Goal: Task Accomplishment & Management: Manage account settings

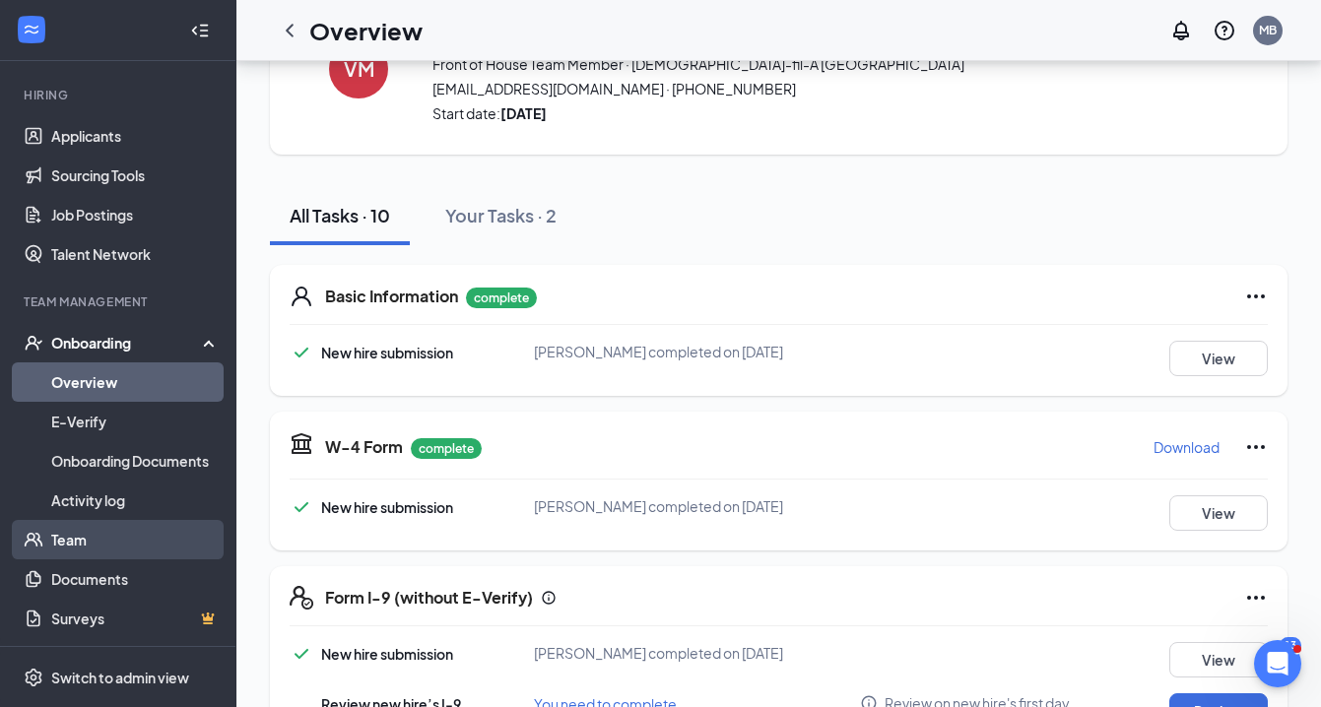
scroll to position [171, 0]
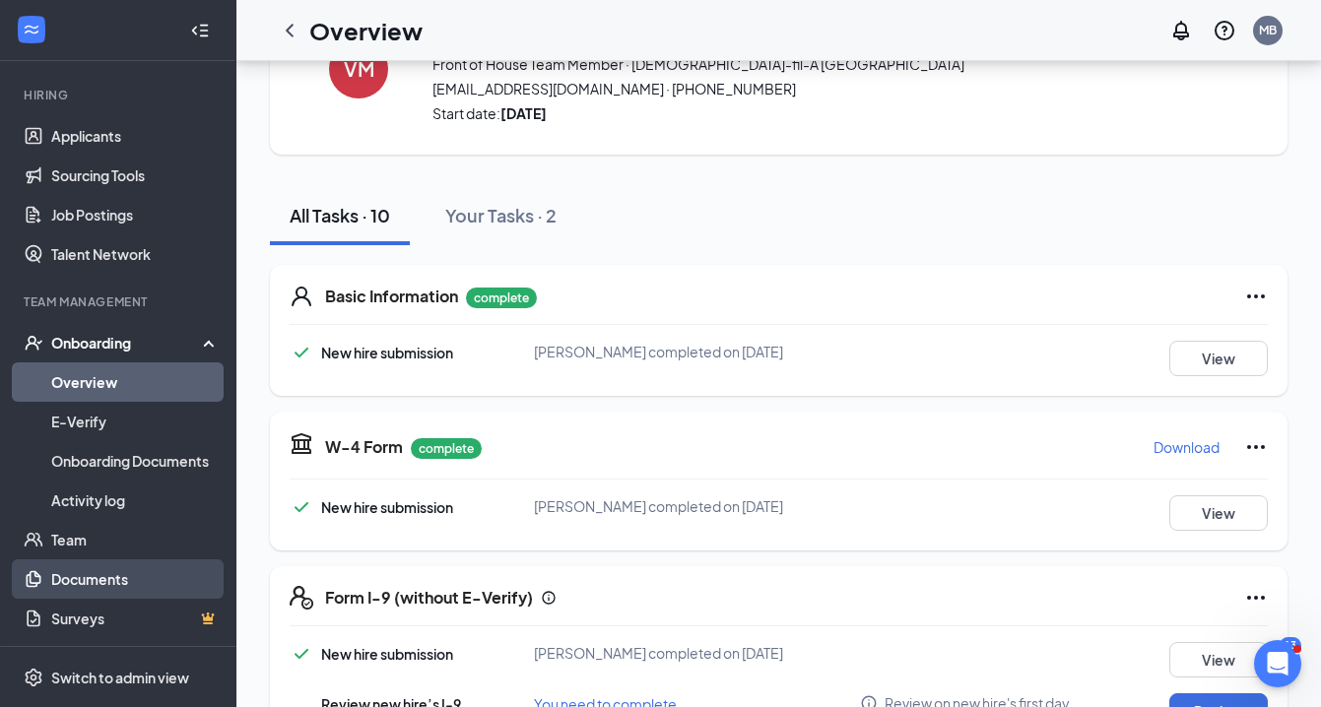
click at [94, 579] on link "Documents" at bounding box center [135, 578] width 168 height 39
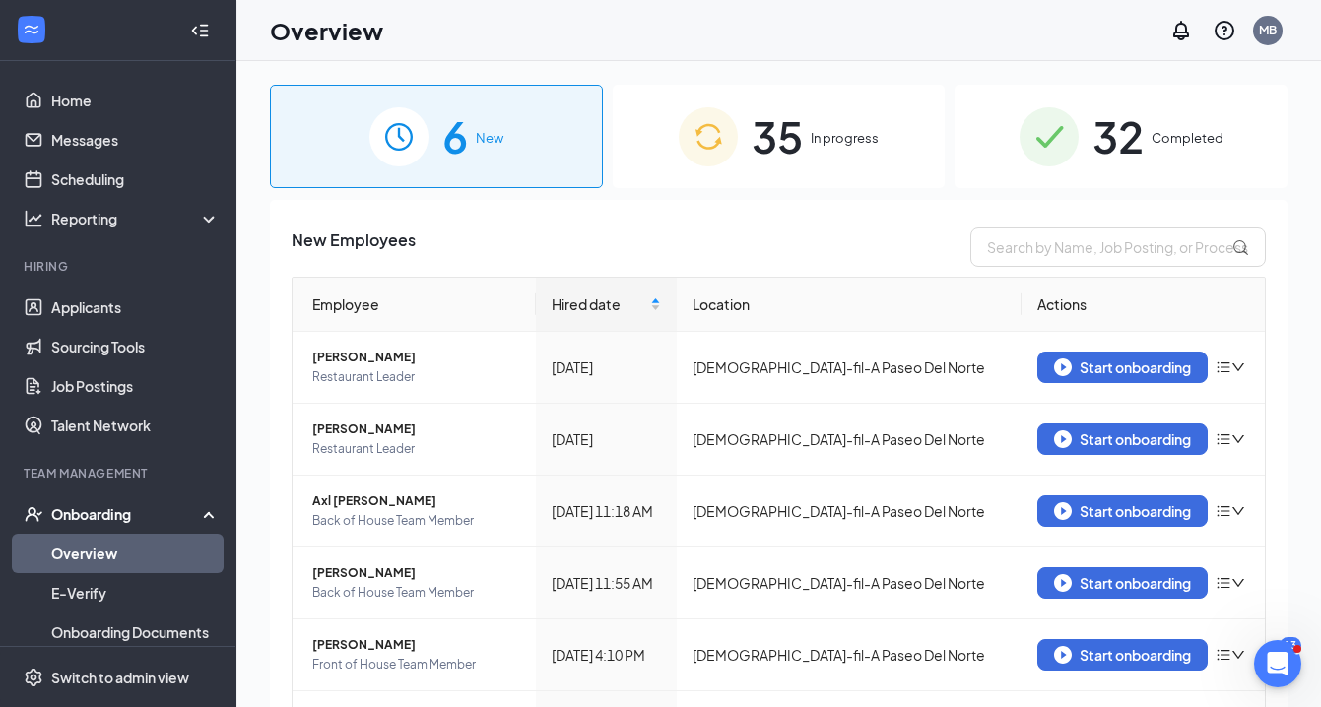
click at [810, 143] on div "35 In progress" at bounding box center [779, 136] width 333 height 103
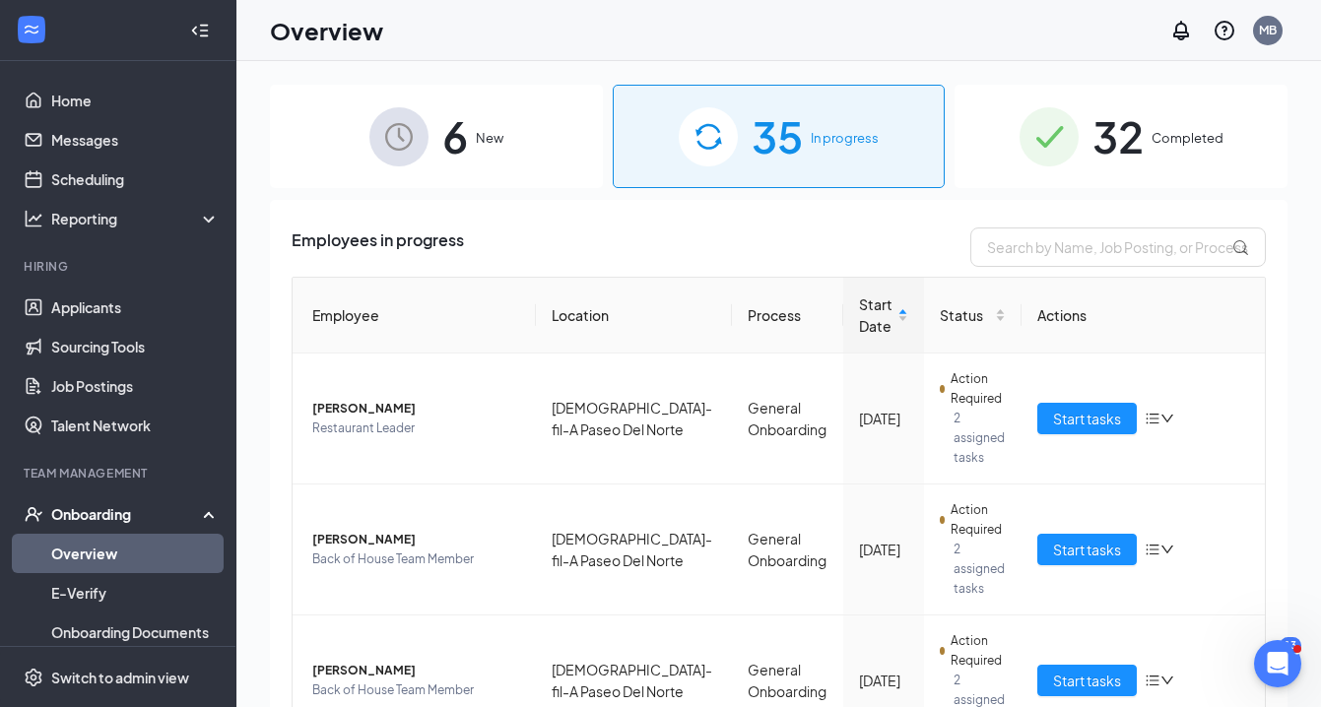
click at [114, 547] on link "Overview" at bounding box center [135, 553] width 168 height 39
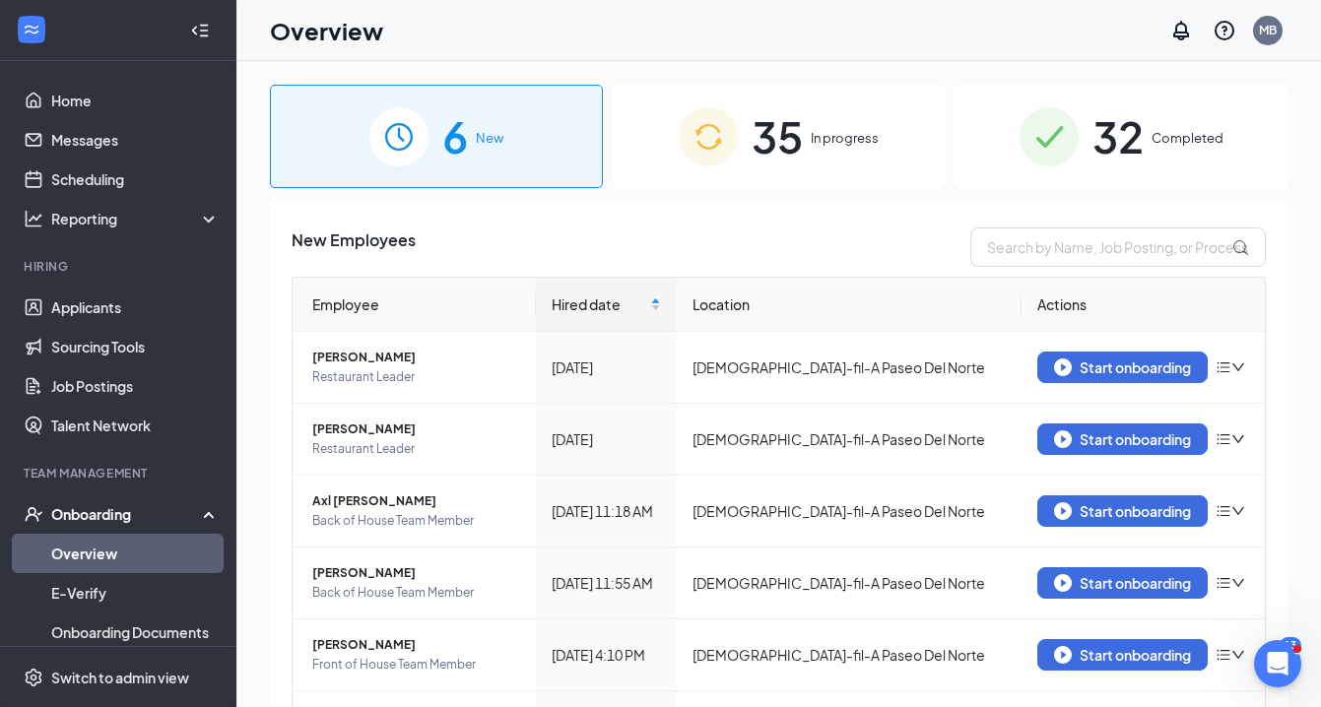
click at [819, 136] on span "In progress" at bounding box center [845, 138] width 68 height 20
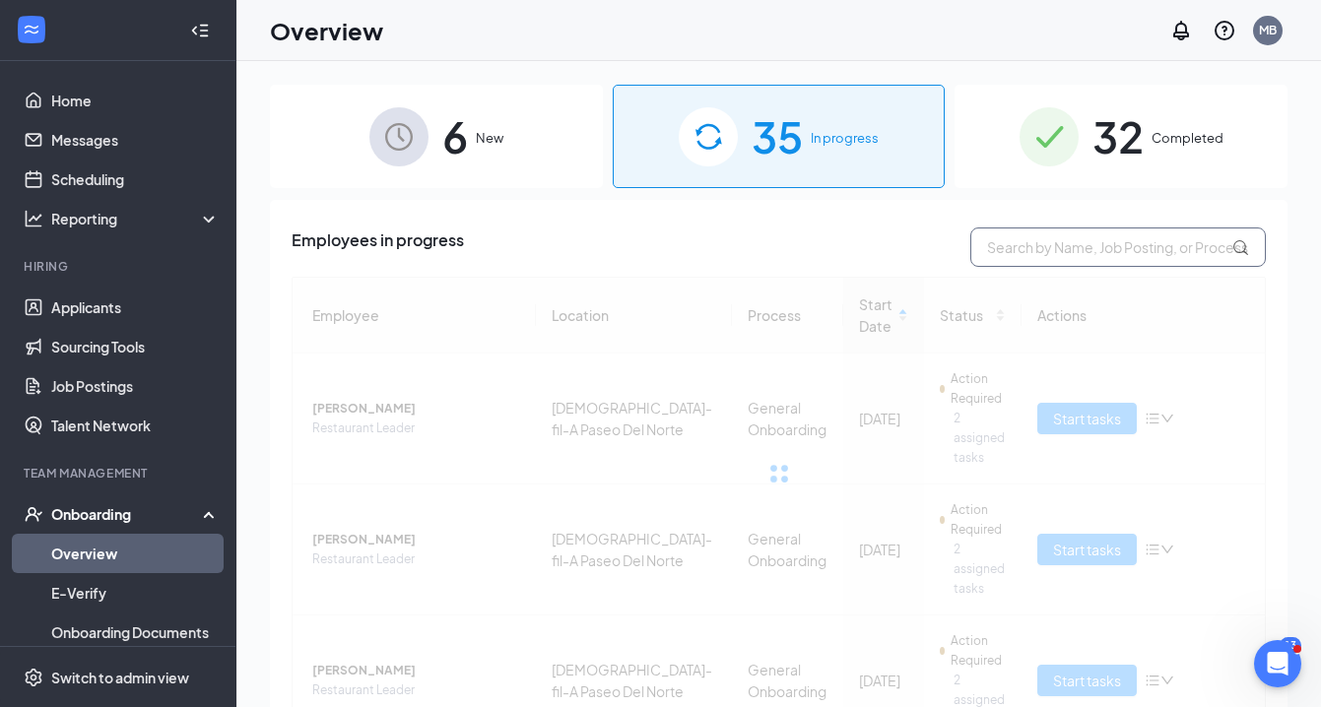
click at [1004, 234] on input "text" at bounding box center [1117, 247] width 295 height 39
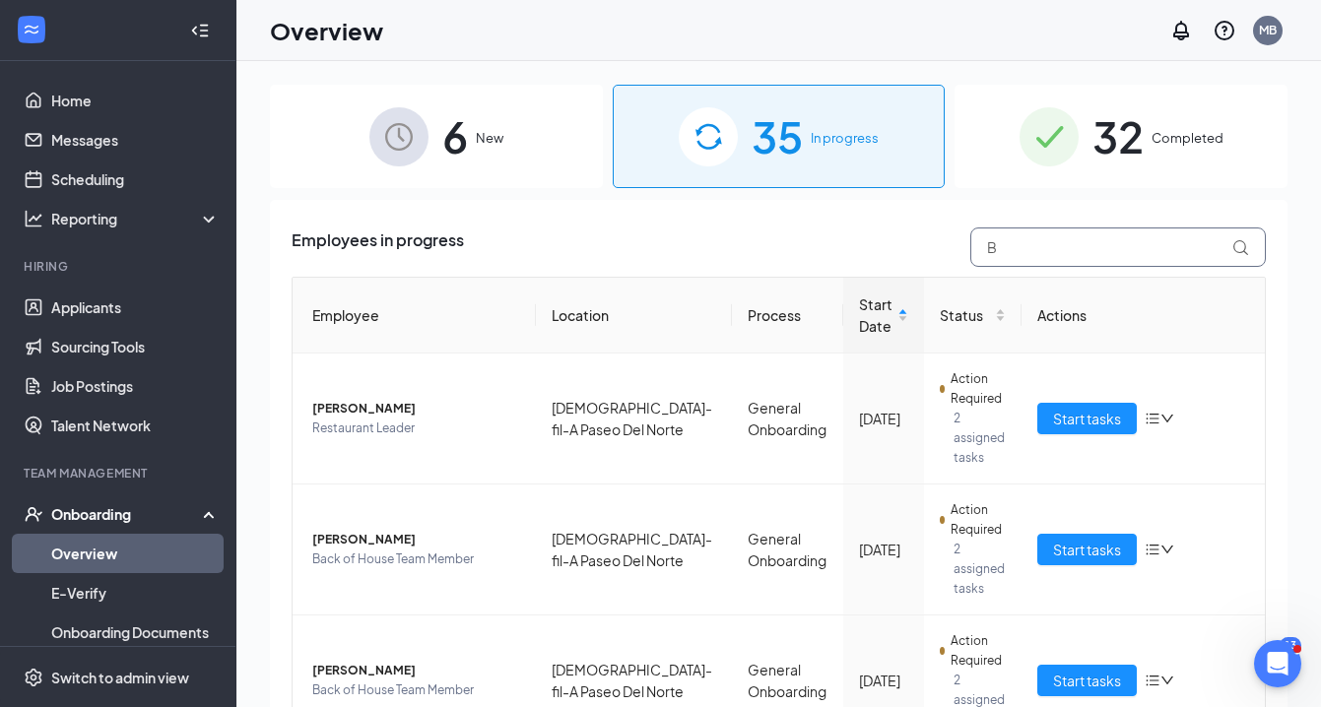
type input "B"
click at [1130, 130] on span "32" at bounding box center [1117, 136] width 51 height 68
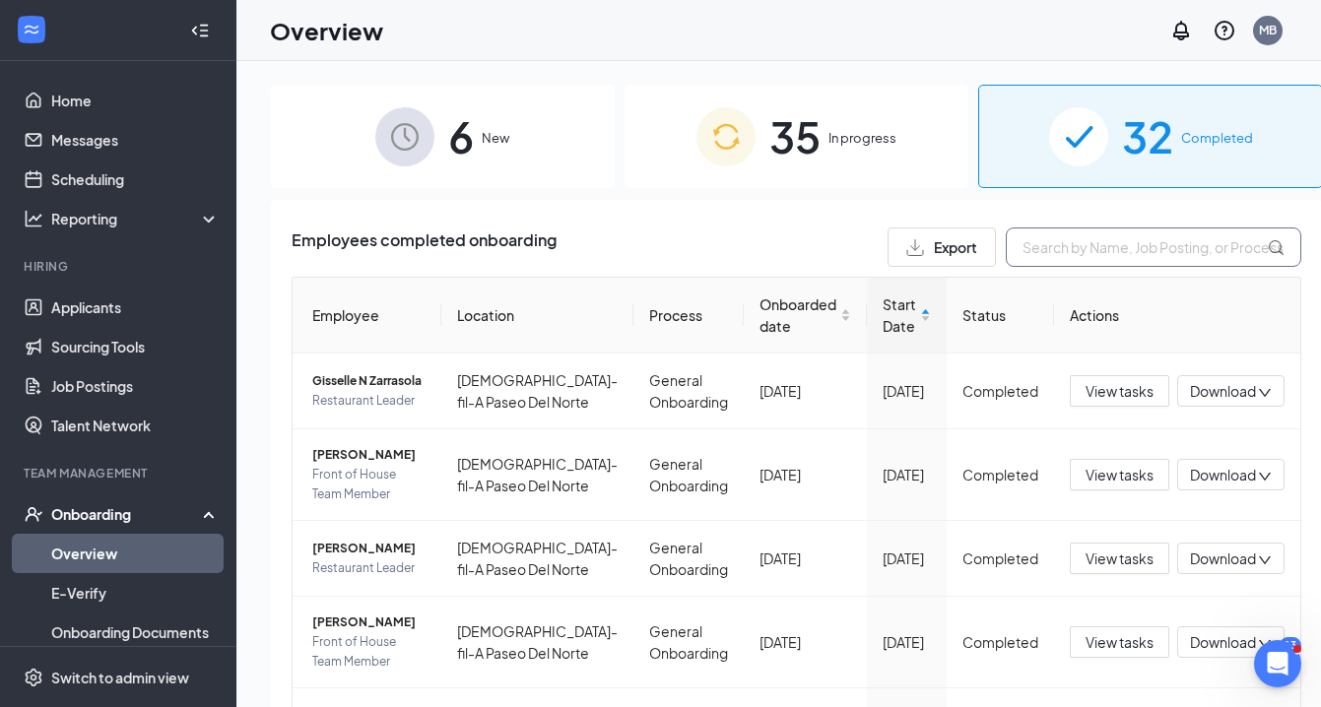
click at [1006, 250] on input "text" at bounding box center [1153, 247] width 295 height 39
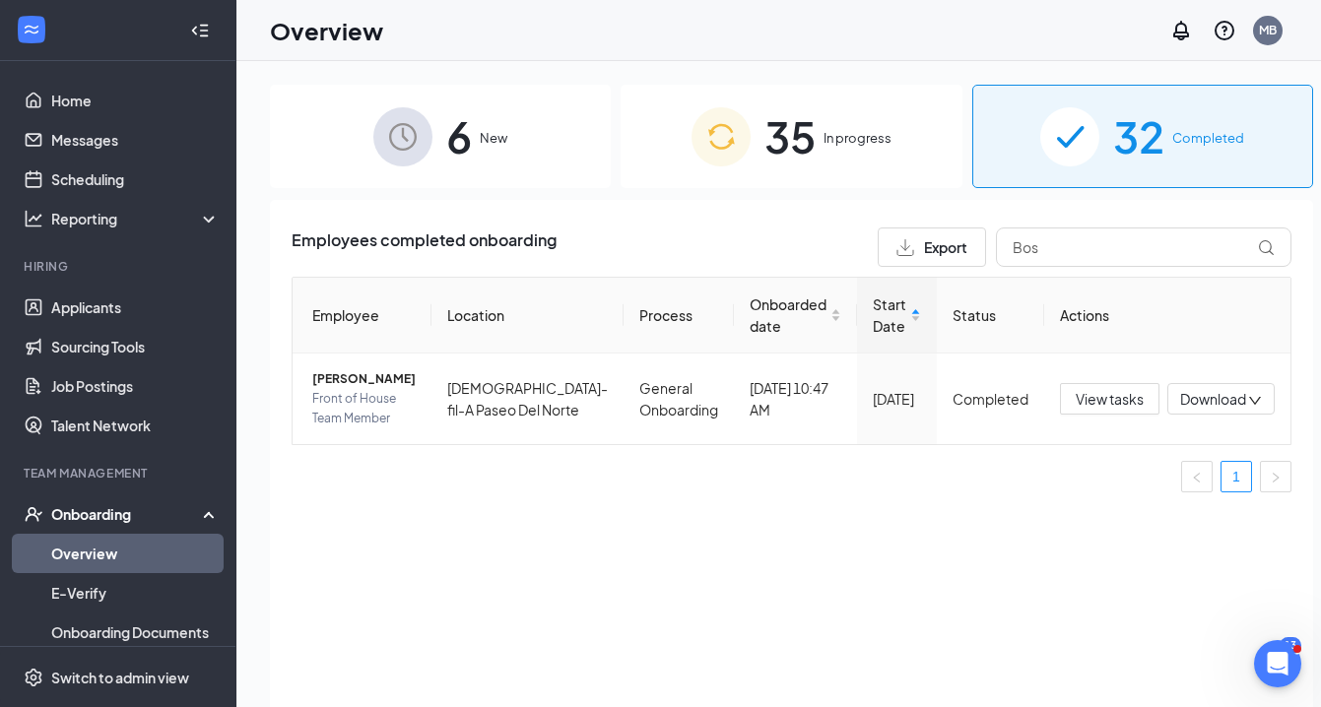
click at [804, 570] on div "Employees completed onboarding Export Bos Employee Location Process Onboarded d…" at bounding box center [791, 478] width 1043 height 556
click at [1013, 252] on input "Bos" at bounding box center [1143, 247] width 295 height 39
type input "B"
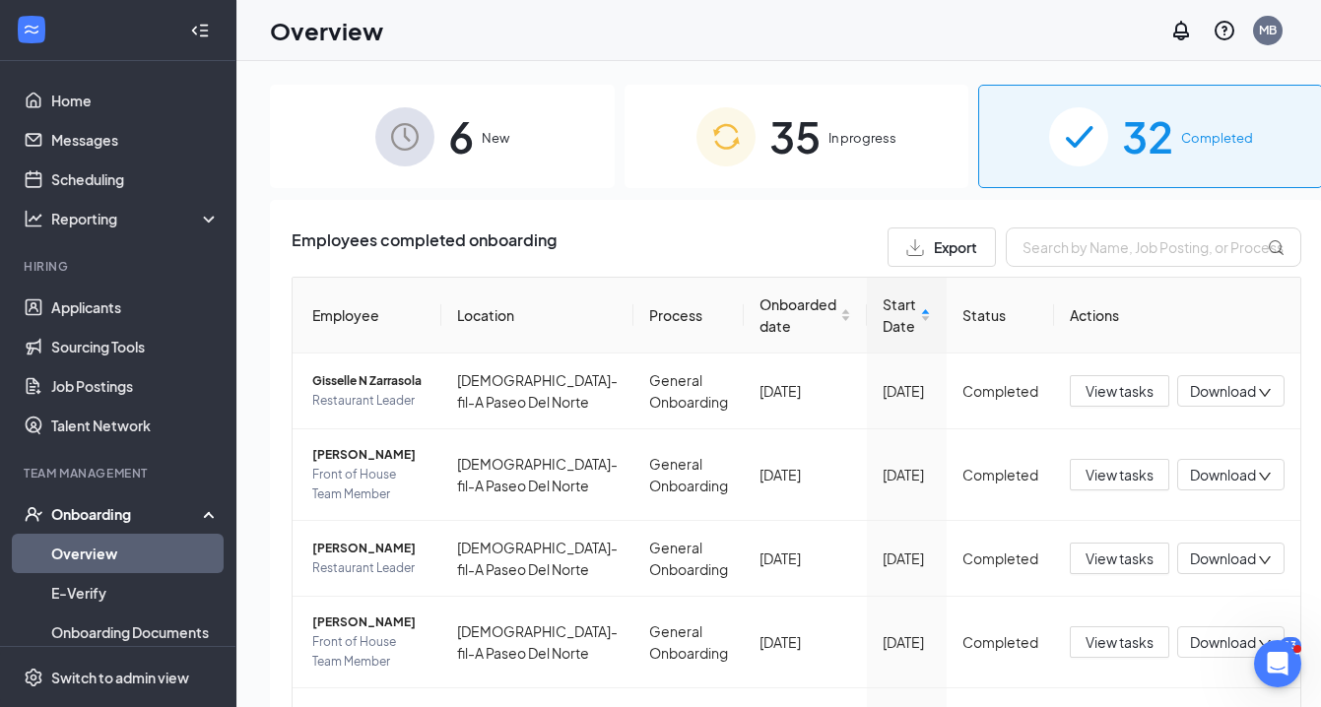
click at [104, 553] on link "Overview" at bounding box center [135, 553] width 168 height 39
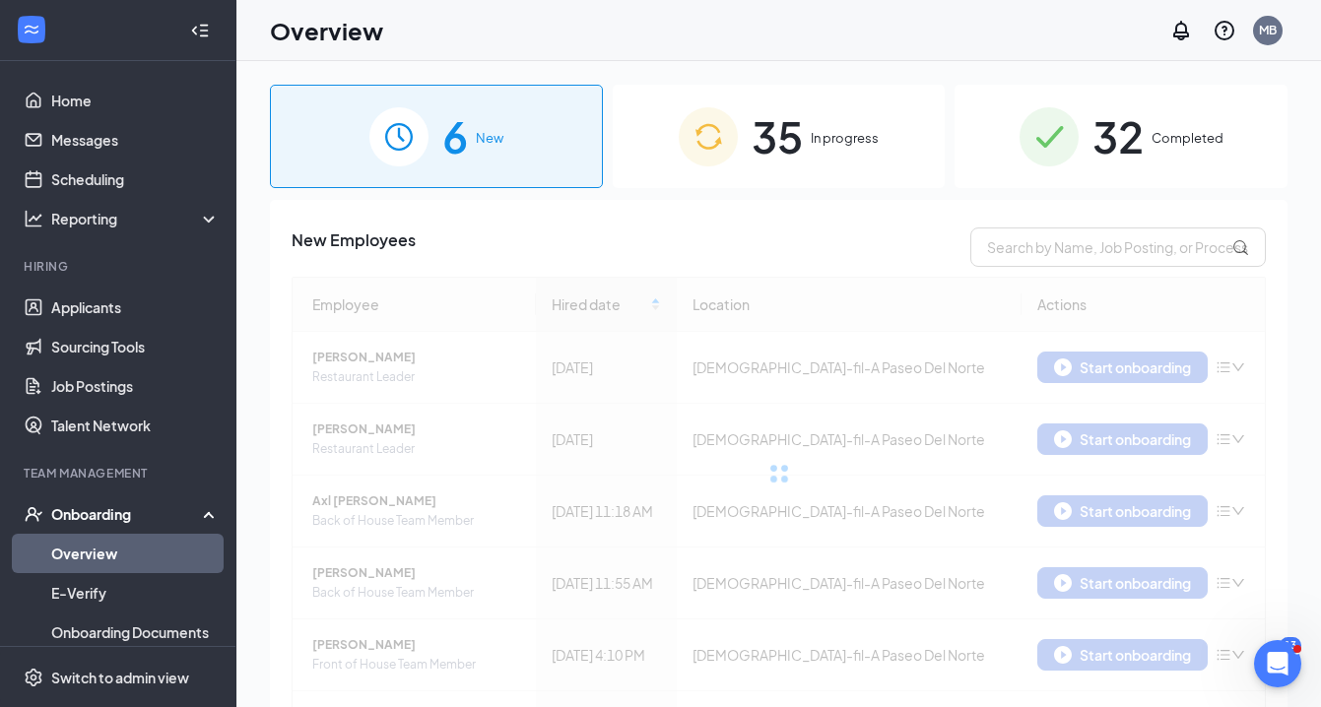
click at [811, 141] on span "In progress" at bounding box center [845, 138] width 68 height 20
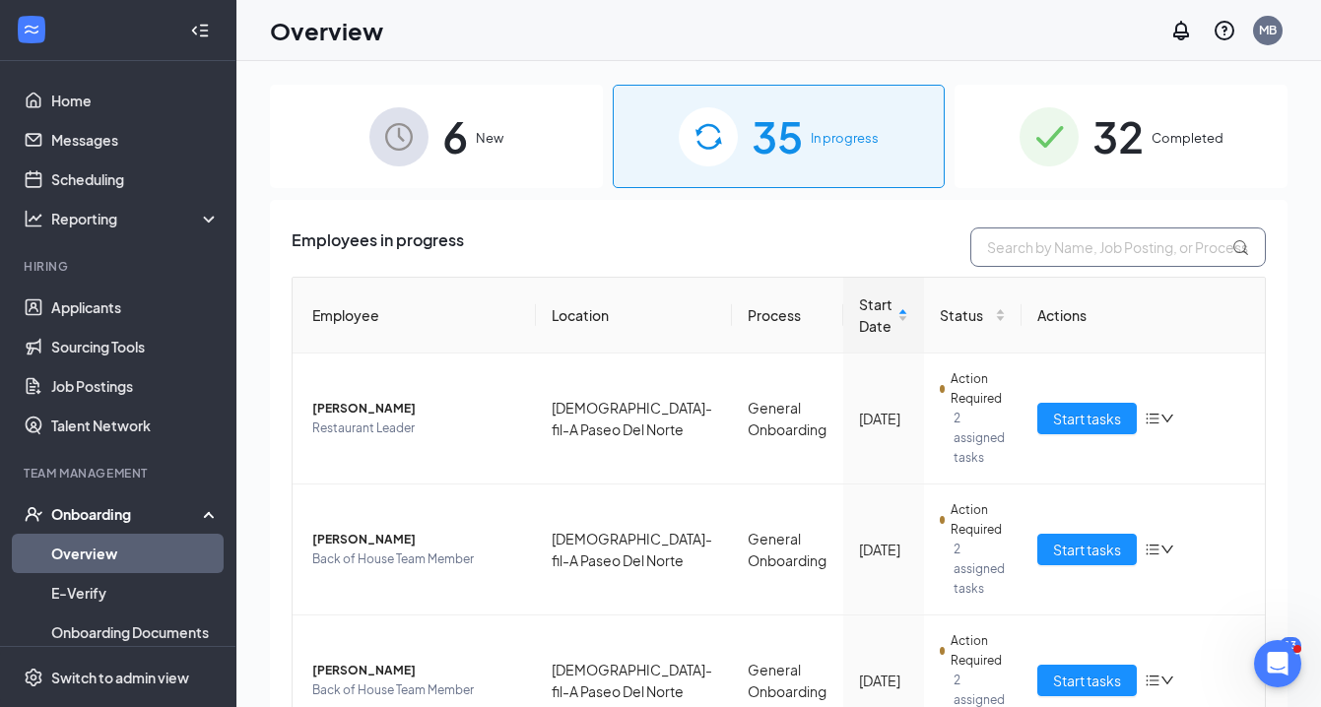
click at [999, 248] on input "text" at bounding box center [1117, 247] width 295 height 39
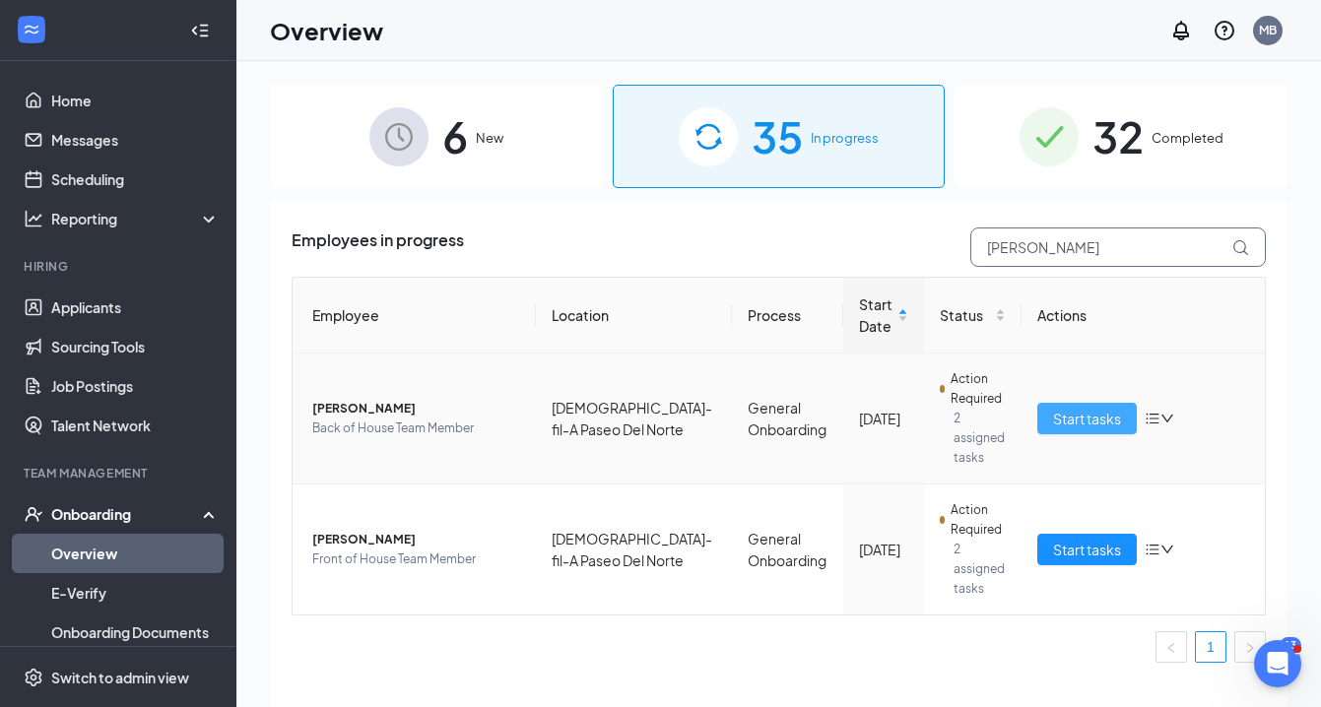
type input "Michael"
click at [1073, 408] on span "Start tasks" at bounding box center [1087, 419] width 68 height 22
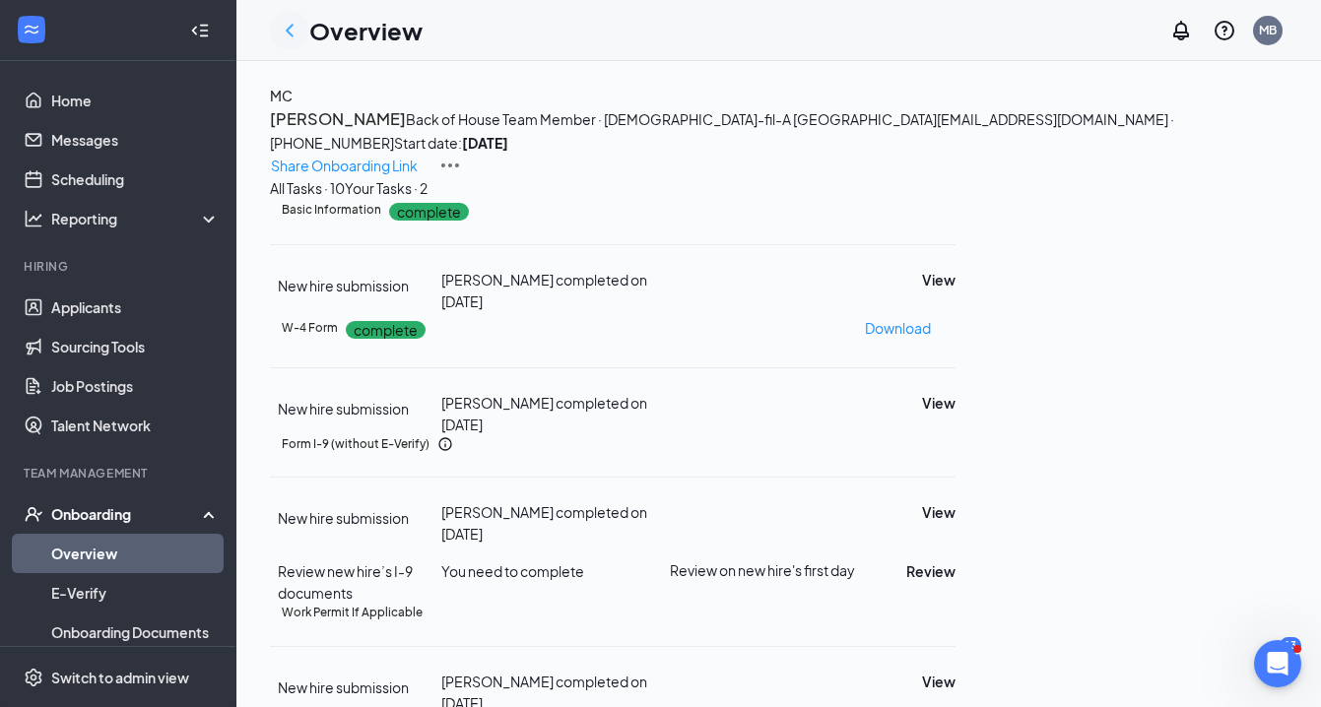
click at [295, 30] on icon "ChevronLeft" at bounding box center [290, 31] width 24 height 24
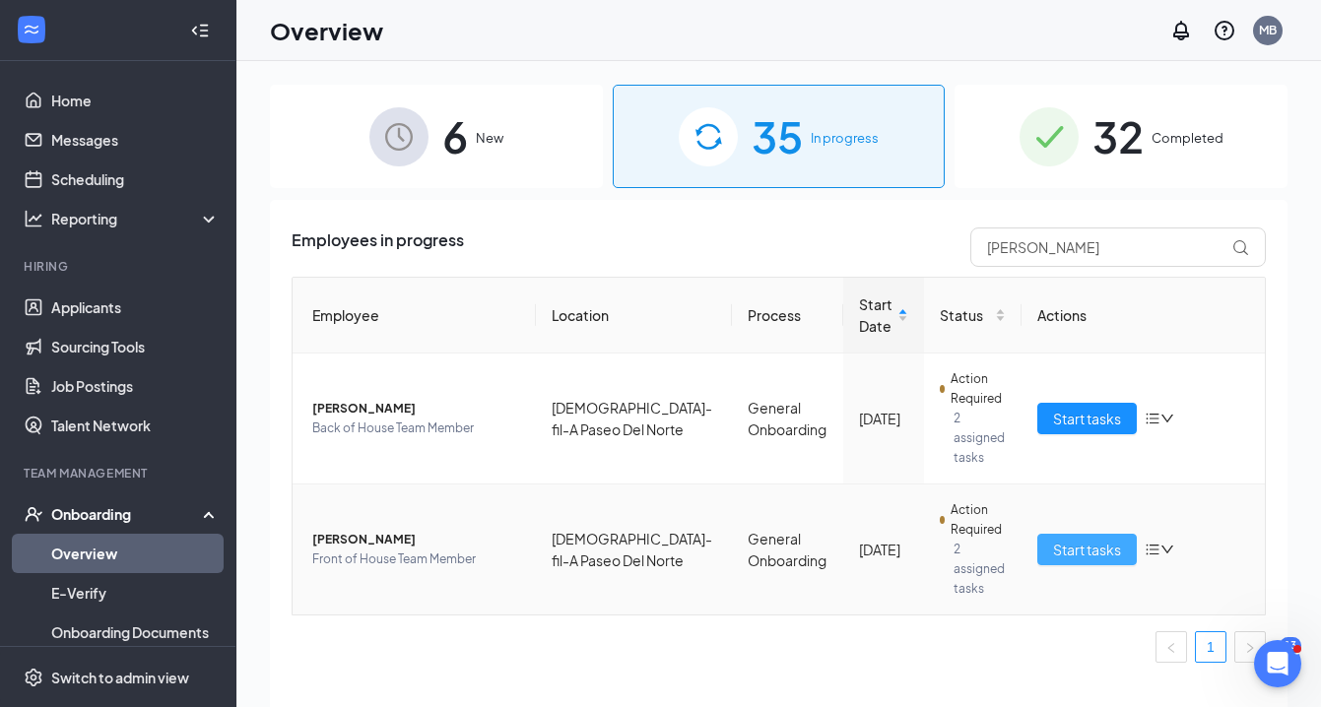
click at [1081, 539] on span "Start tasks" at bounding box center [1087, 550] width 68 height 22
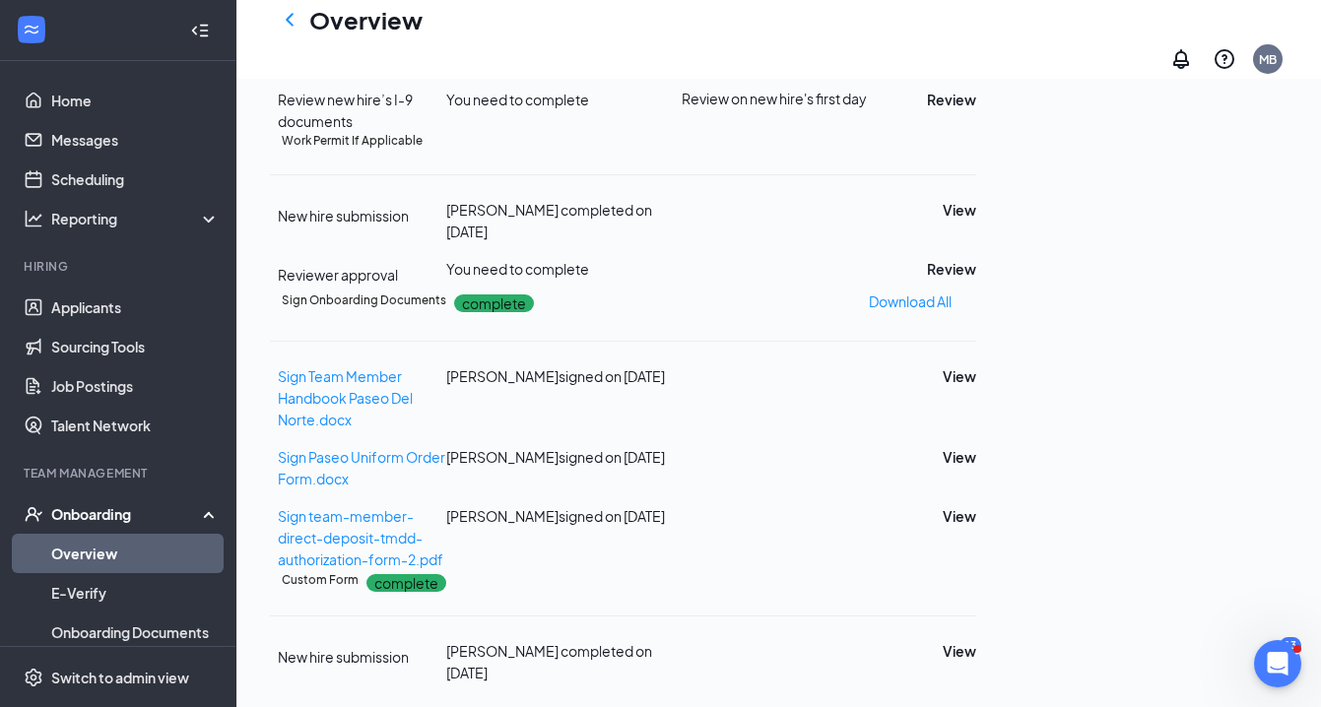
scroll to position [822, 0]
click at [976, 651] on button "View" at bounding box center [959, 651] width 33 height 22
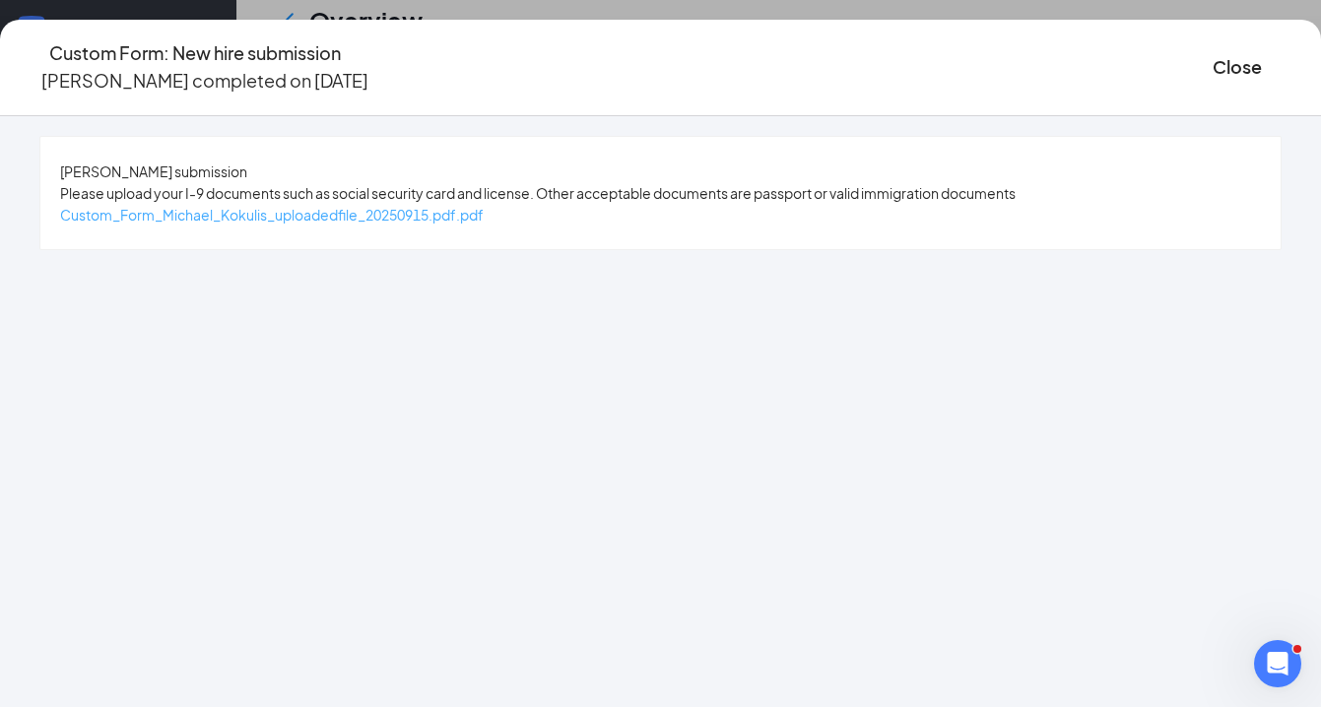
click at [324, 213] on span "Custom_Form_Michael_Kokulis_uploadedfile_20250915.pdf.pdf" at bounding box center [272, 215] width 424 height 18
click at [346, 215] on span "Custom_Form_Michael_Kokulis_uploadedfile_20250915.pdf.pdf" at bounding box center [272, 215] width 424 height 18
click at [1212, 62] on button "Close" at bounding box center [1236, 67] width 49 height 28
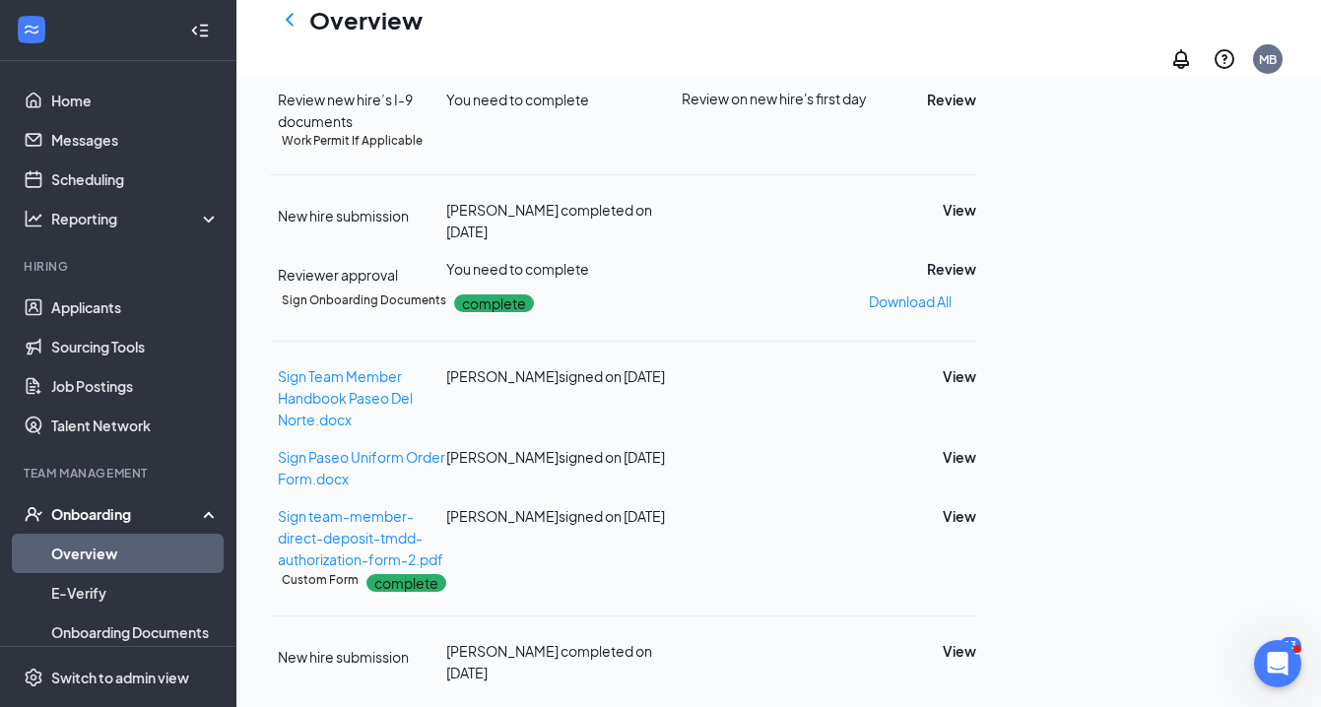
scroll to position [757, 0]
click at [976, 258] on button "Review" at bounding box center [951, 269] width 49 height 22
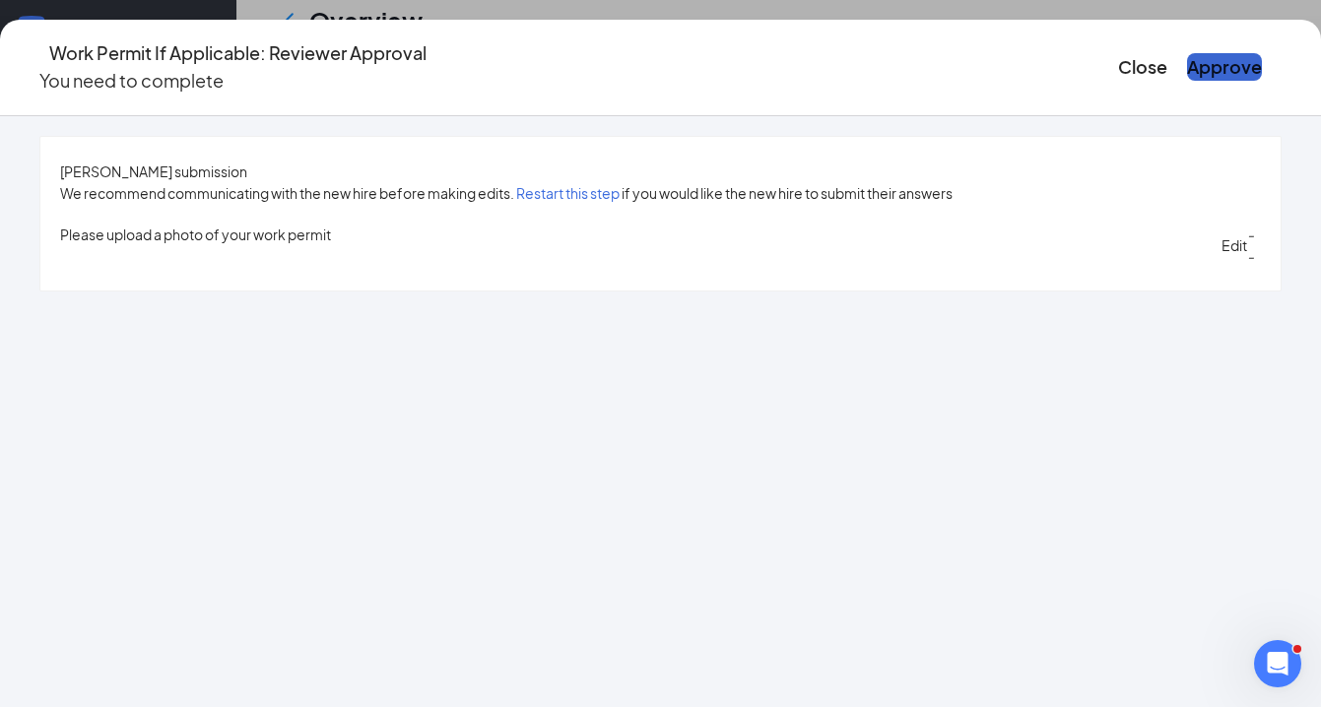
click at [1187, 59] on button "Approve" at bounding box center [1224, 67] width 75 height 28
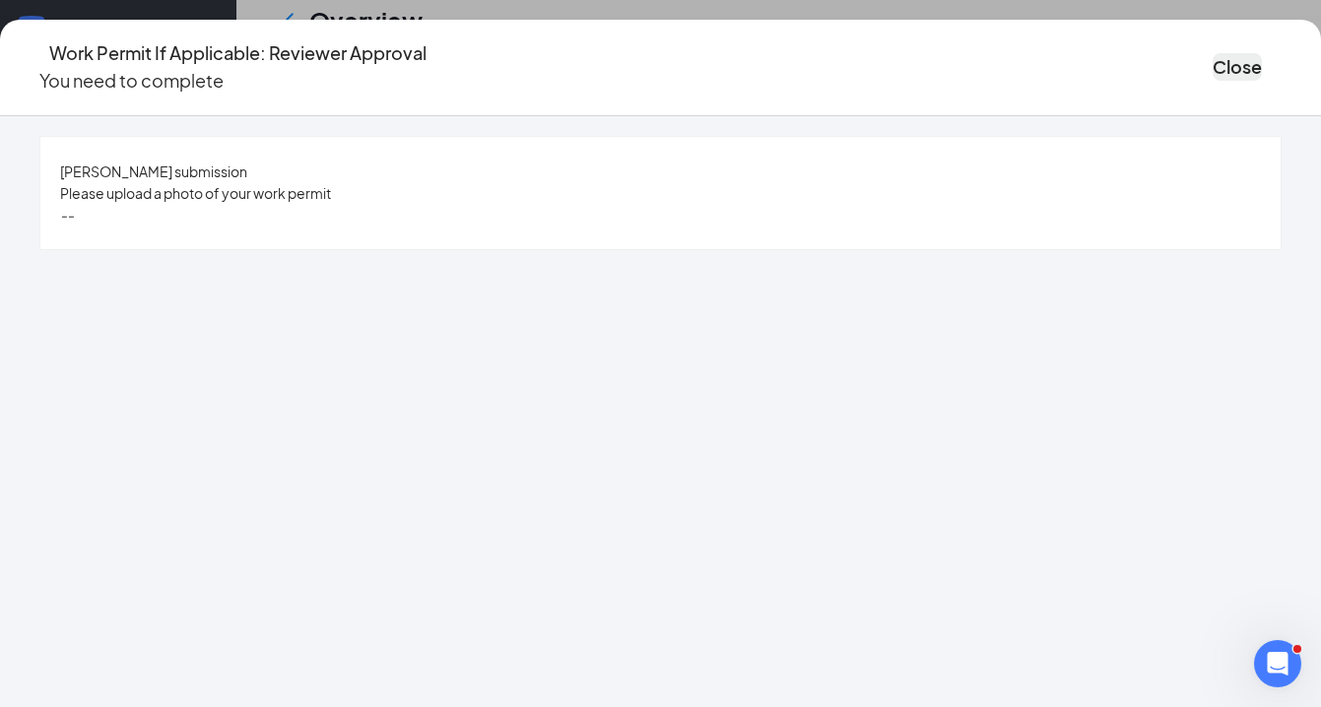
click at [1212, 58] on button "Close" at bounding box center [1236, 67] width 49 height 28
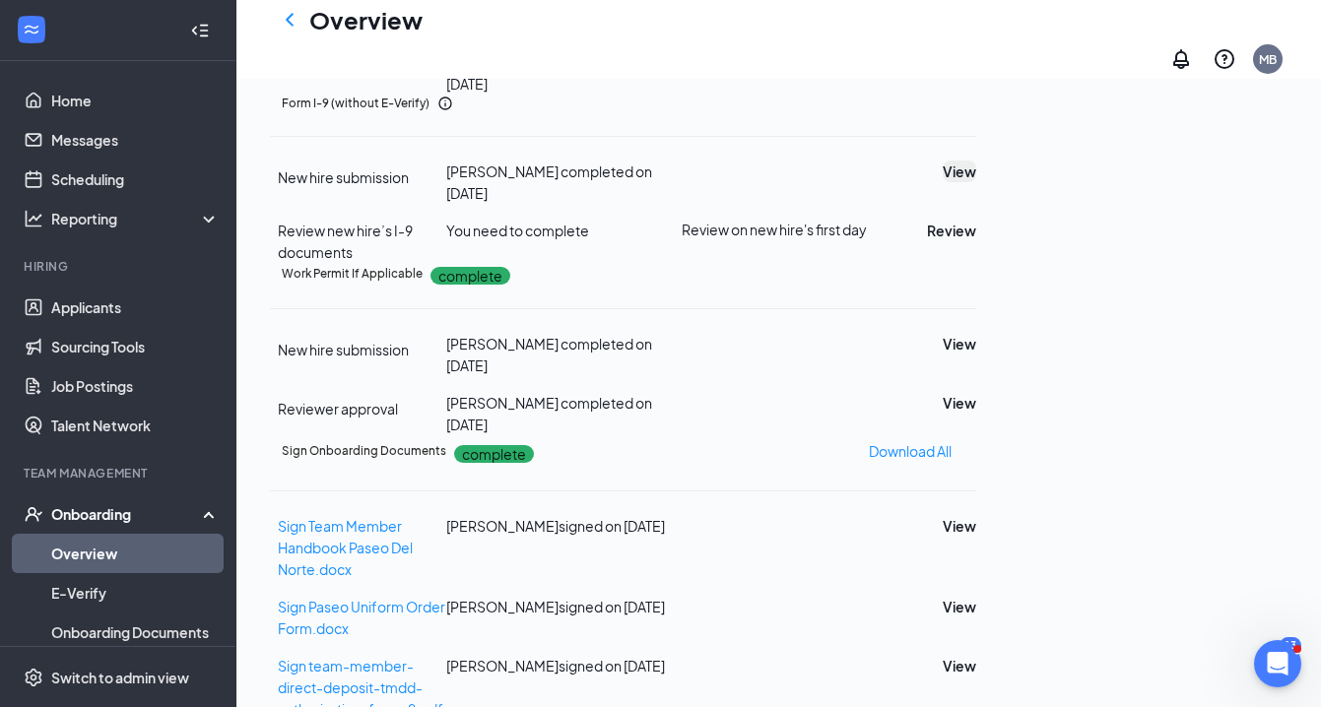
scroll to position [338, 0]
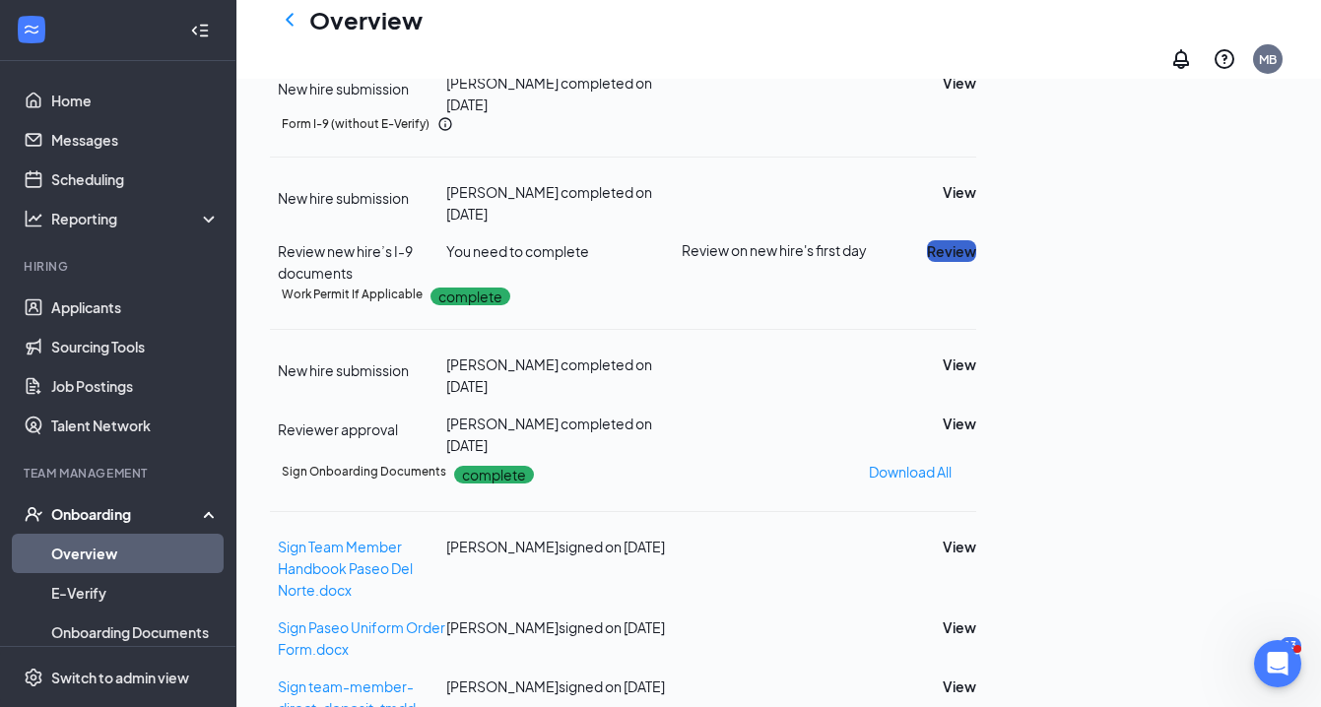
click at [976, 262] on button "Review" at bounding box center [951, 251] width 49 height 22
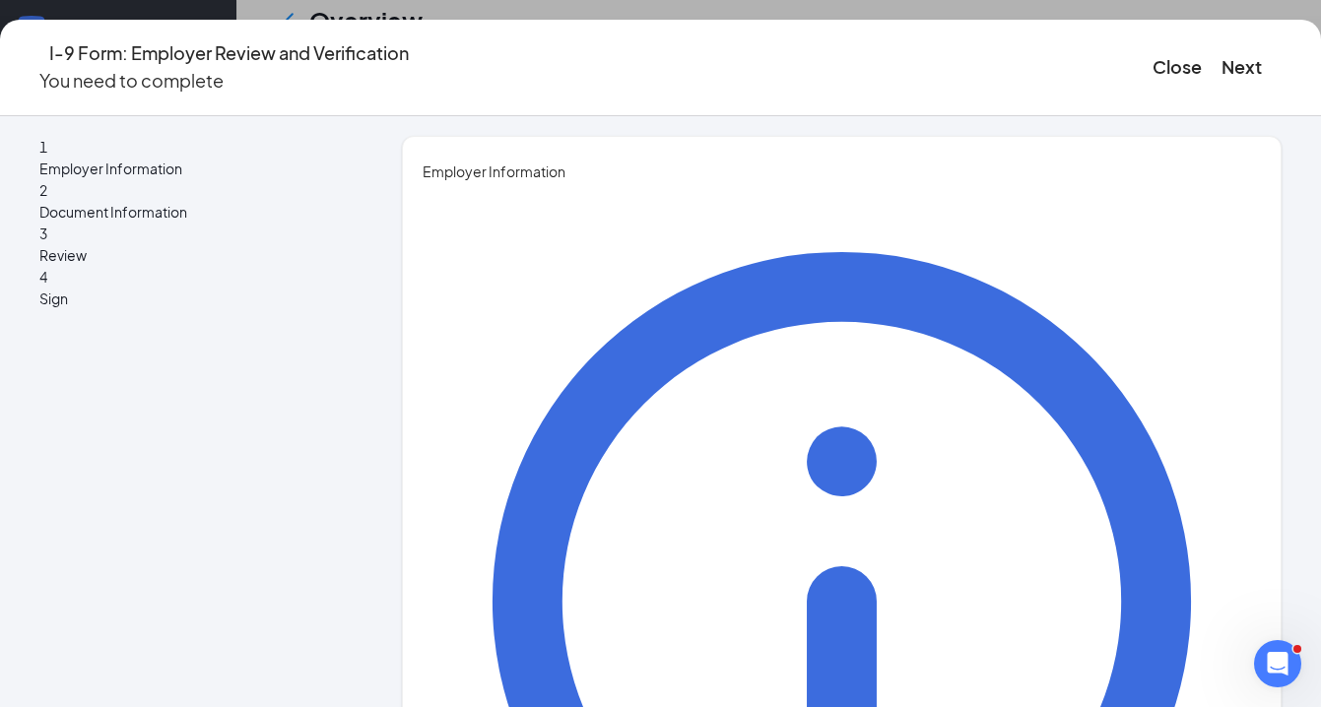
type input "Margaret"
type input "Brown"
type input "Care Director"
click at [1221, 65] on button "Next" at bounding box center [1241, 67] width 40 height 28
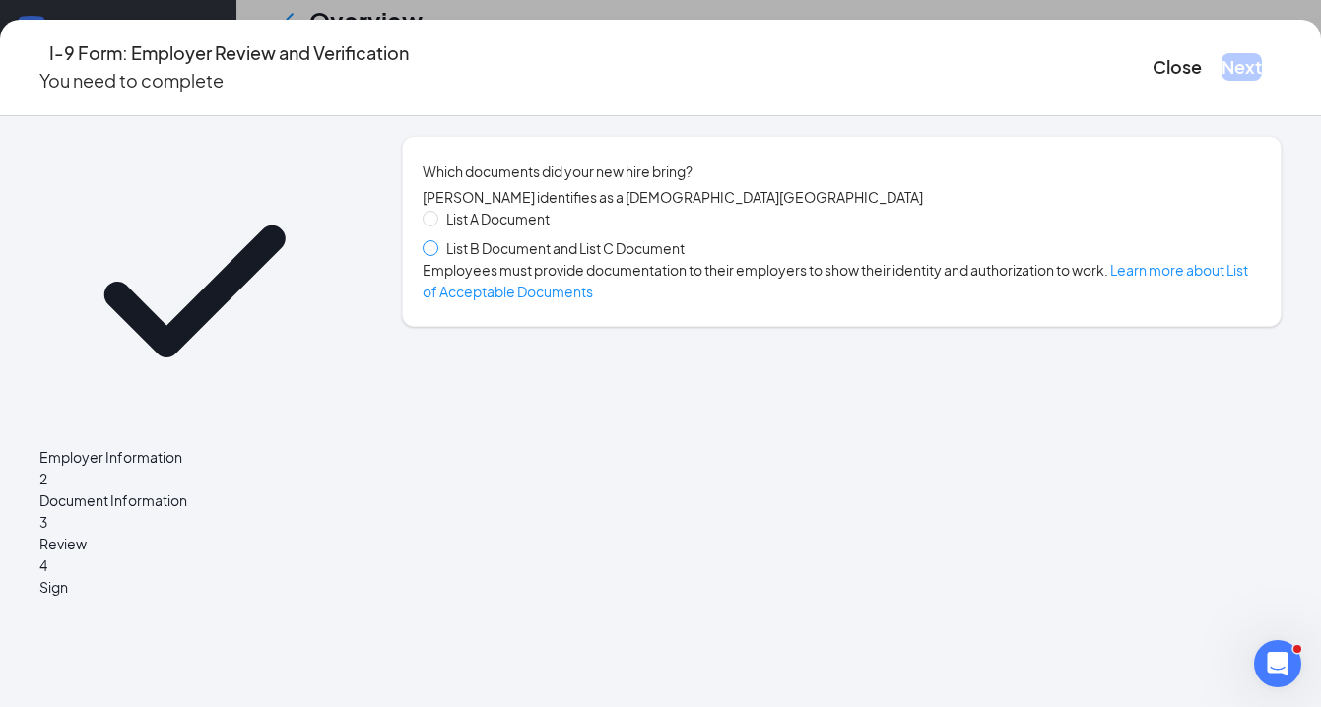
click at [436, 254] on input "List B Document and List C Document" at bounding box center [430, 247] width 14 height 14
radio input "true"
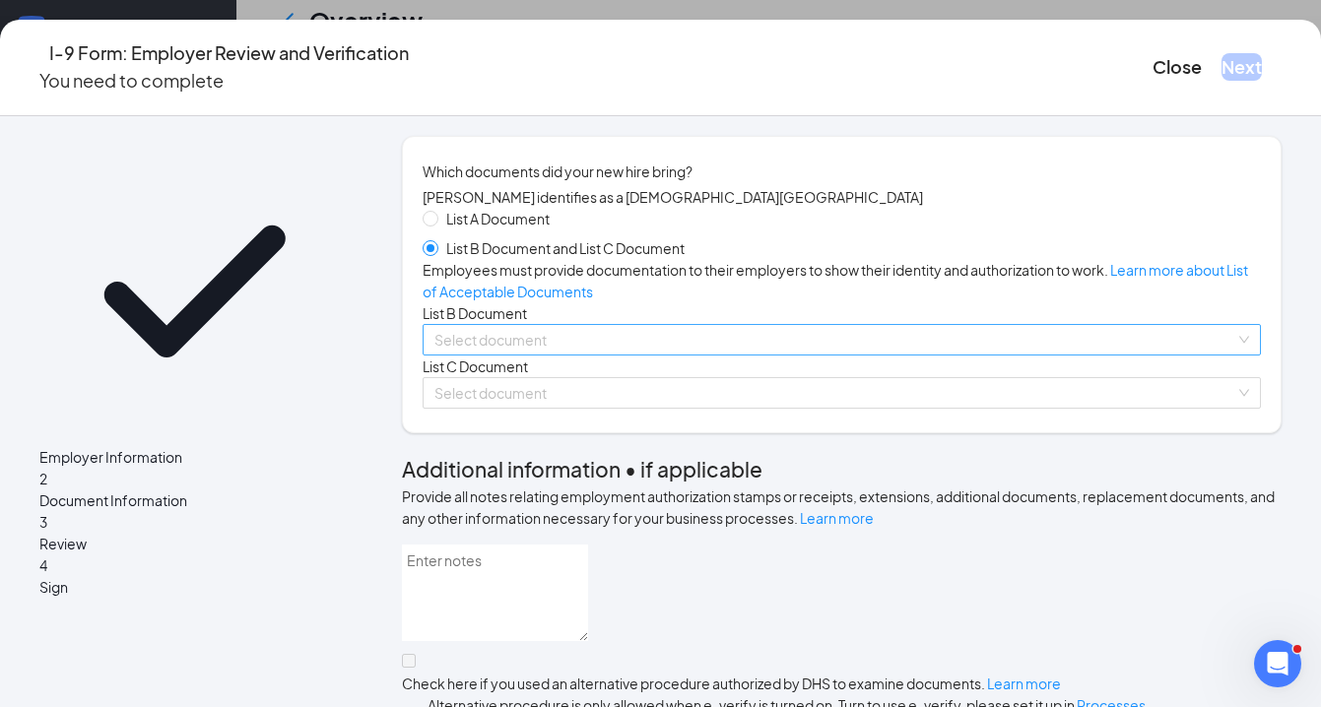
click at [474, 355] on input "search" at bounding box center [834, 340] width 801 height 30
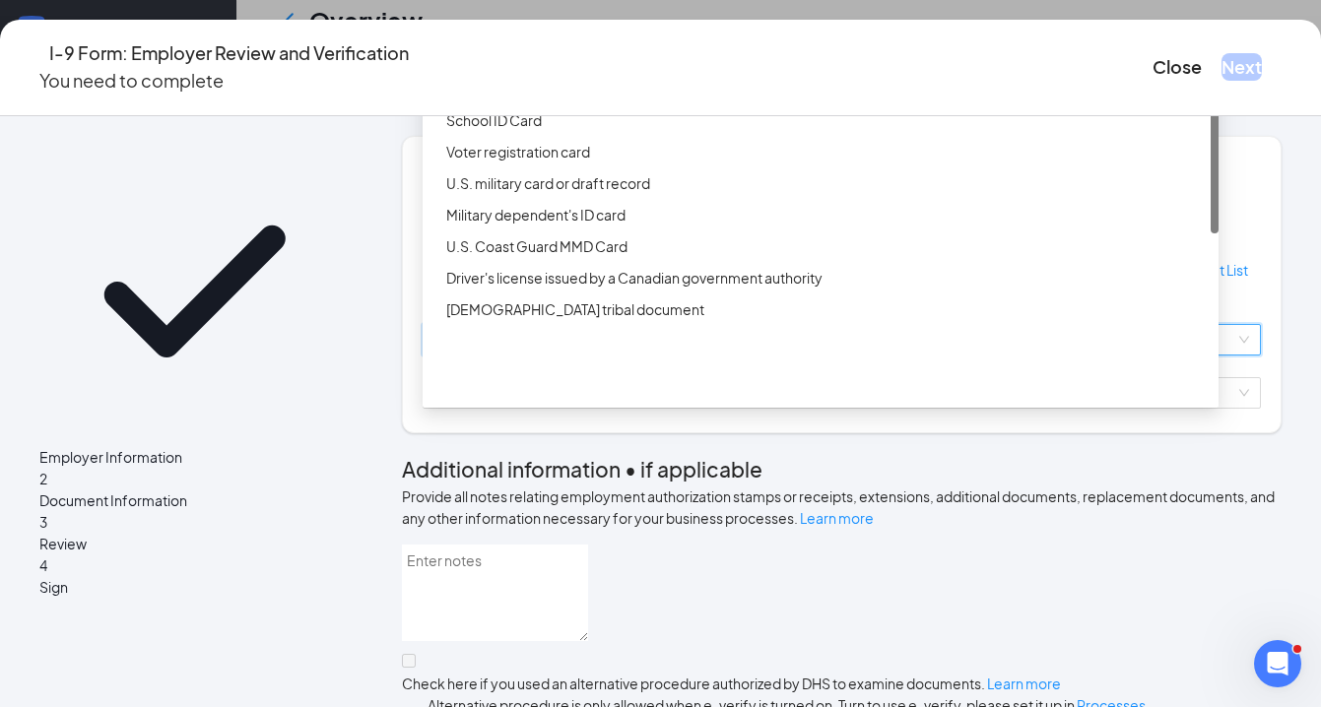
click at [619, 68] on div "Driver’s License issued by U.S State or outlying US possession" at bounding box center [826, 57] width 760 height 22
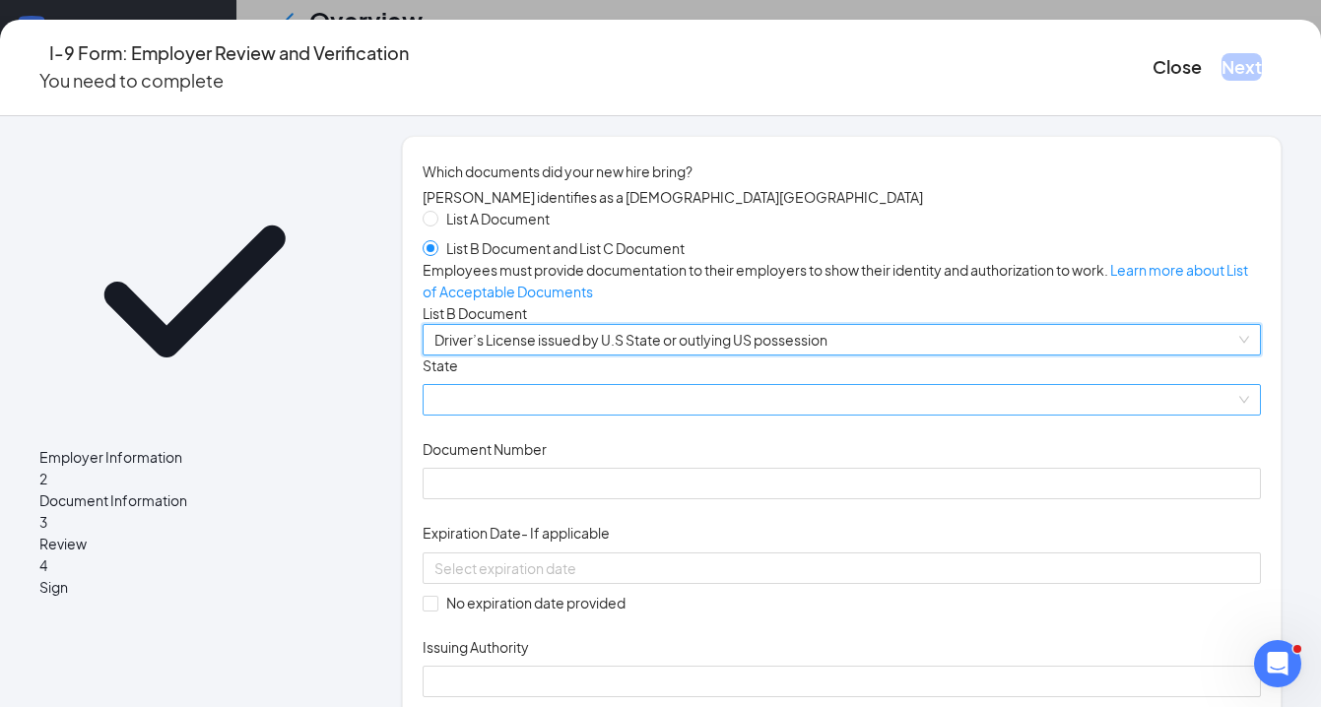
click at [451, 415] on span at bounding box center [841, 400] width 815 height 30
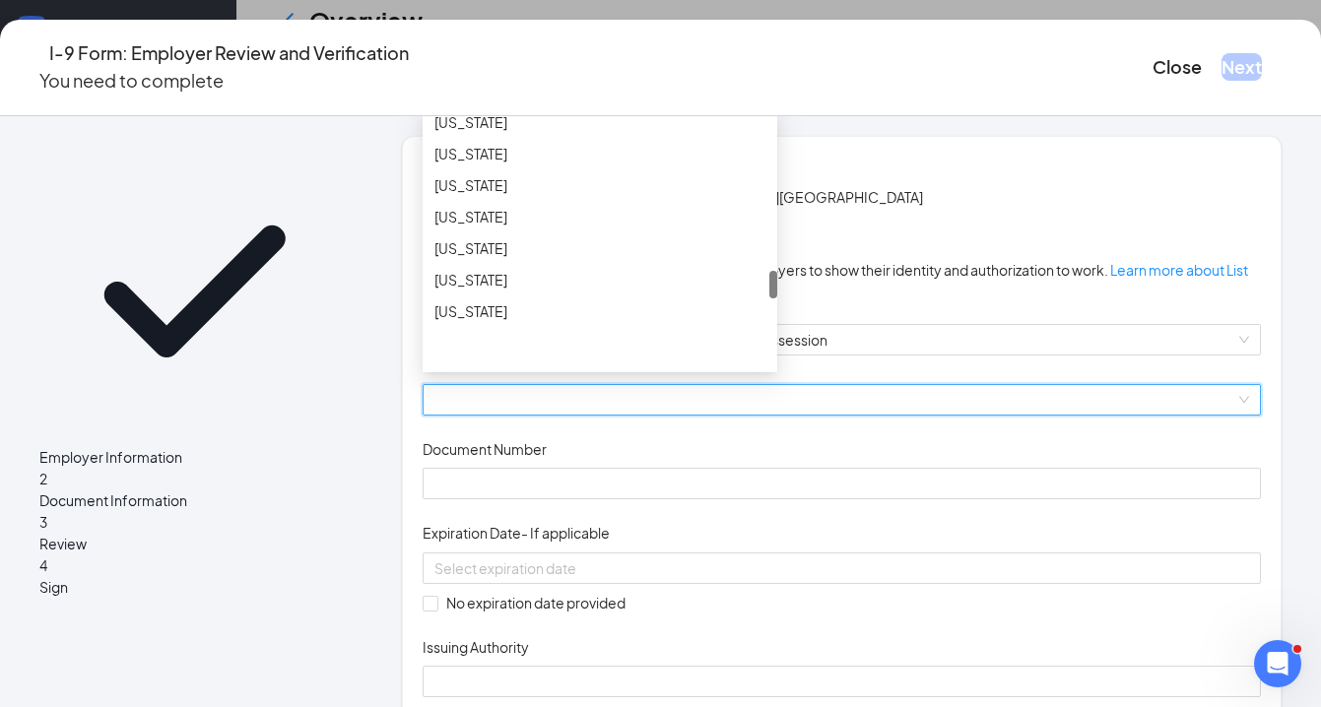
scroll to position [1404, 0]
click at [484, 192] on div "New Mexico" at bounding box center [599, 181] width 331 height 22
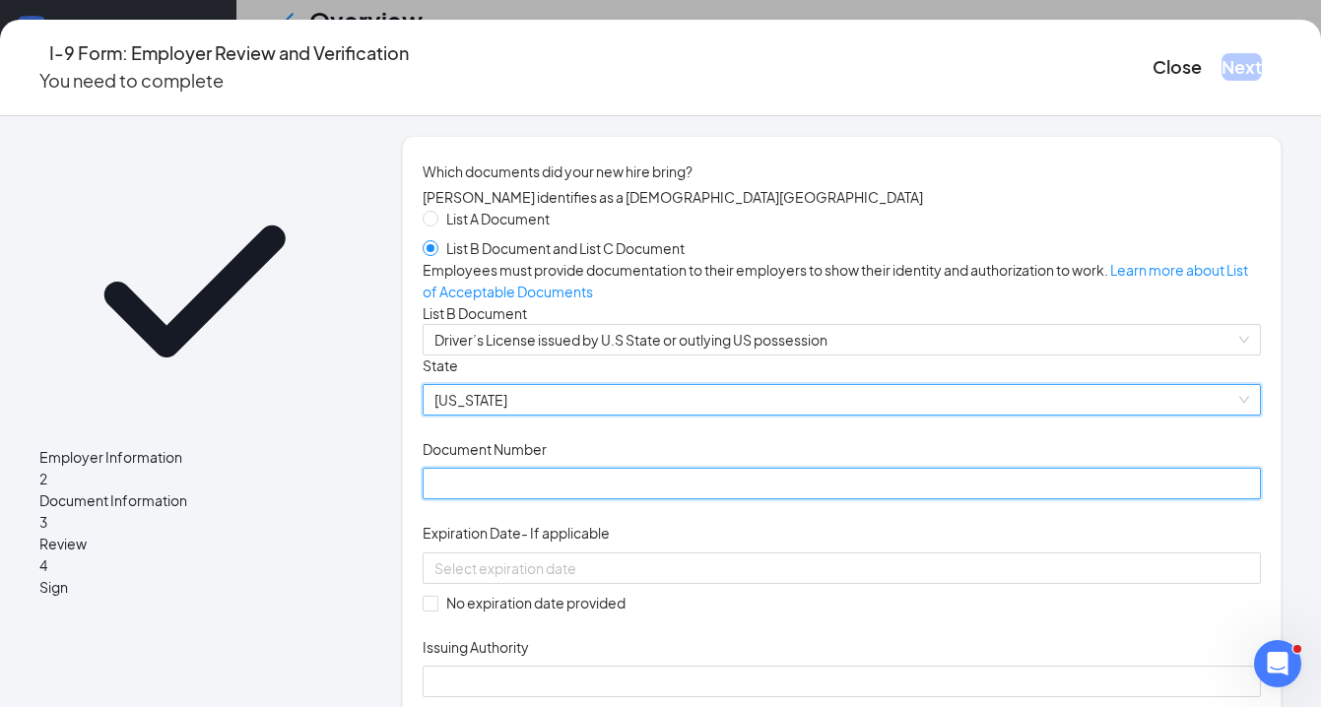
click at [470, 499] on input "Document Number" at bounding box center [842, 484] width 838 height 32
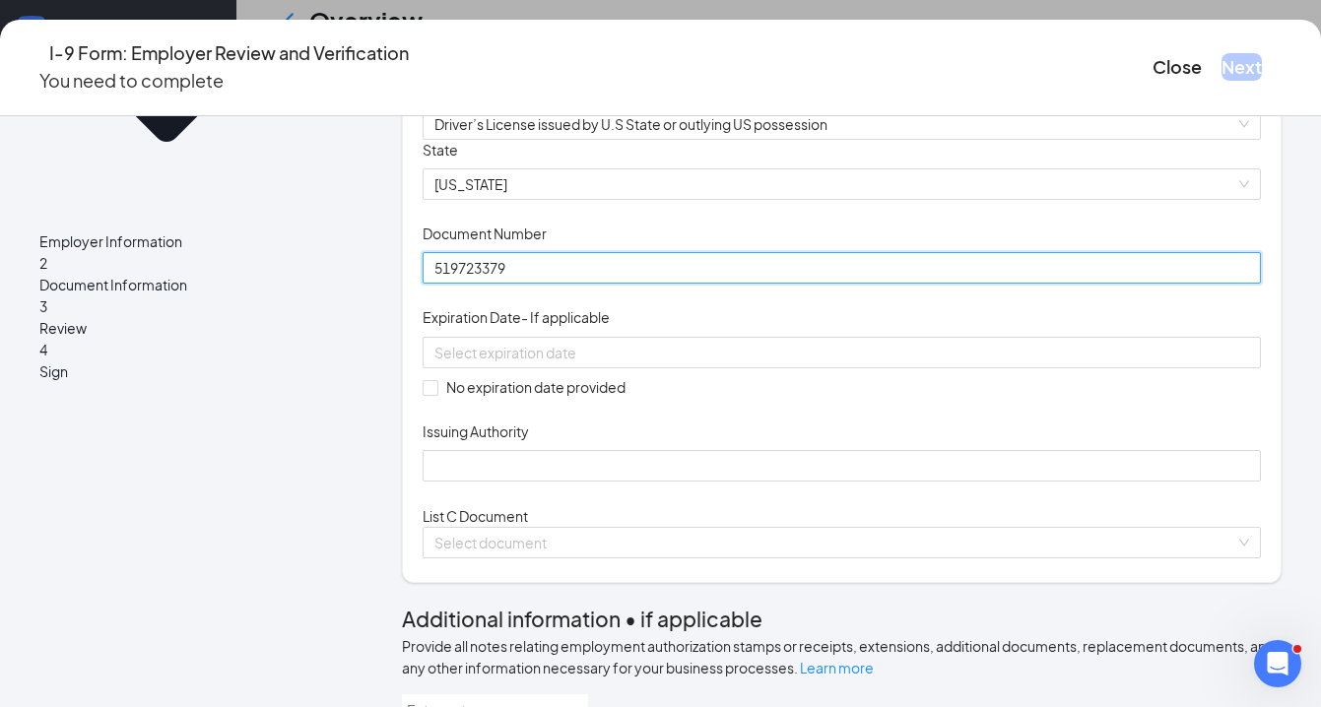
scroll to position [282, 0]
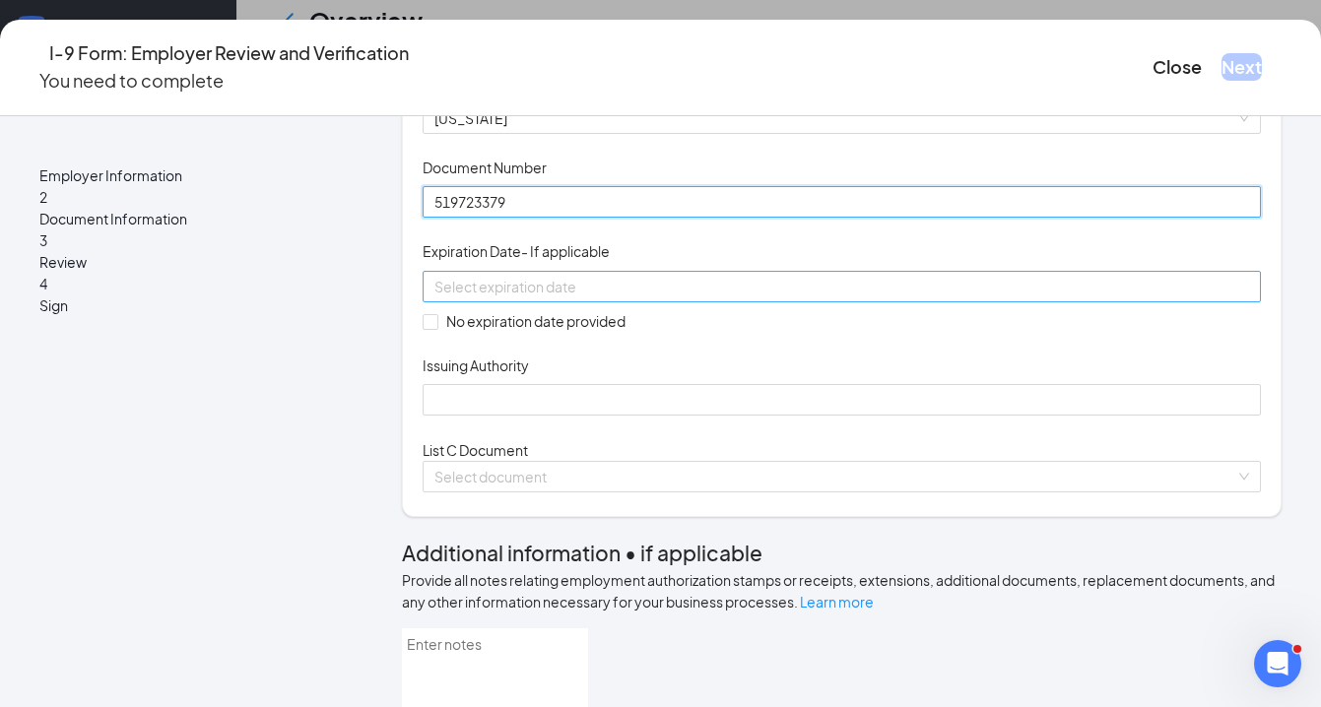
type input "519723379"
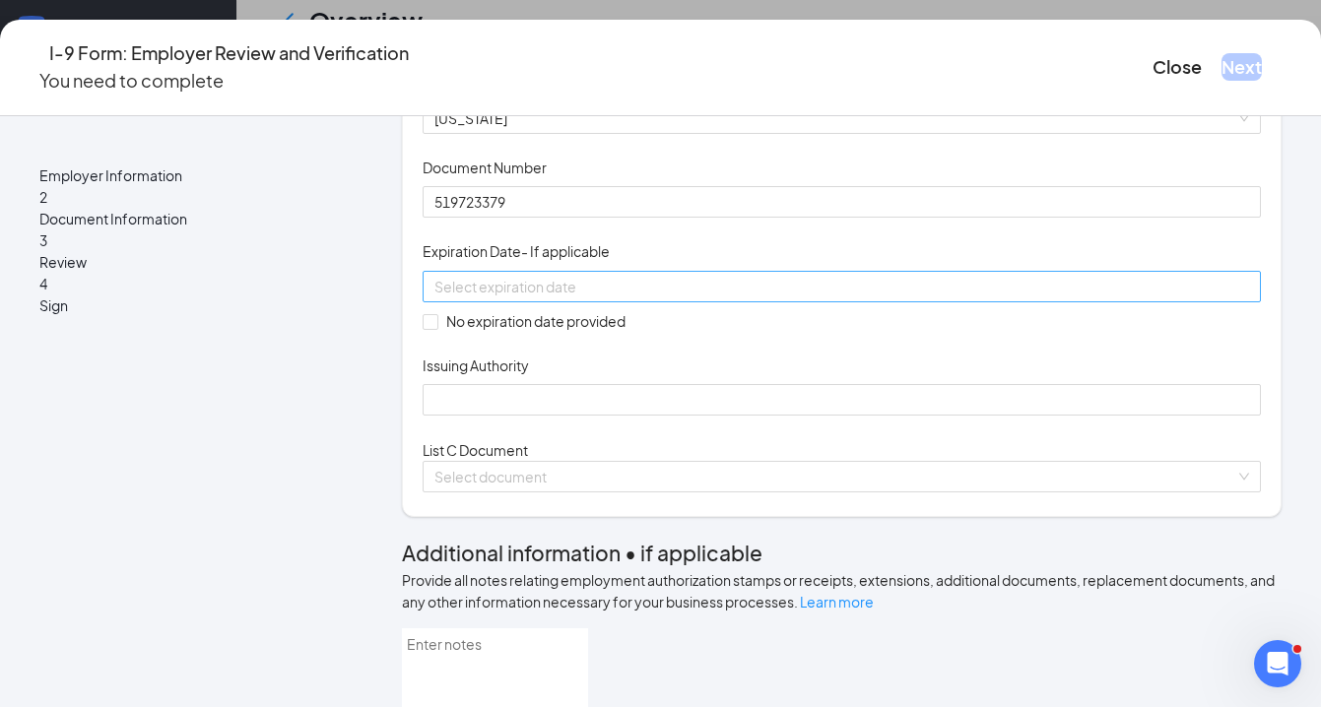
click at [457, 297] on input at bounding box center [839, 287] width 811 height 22
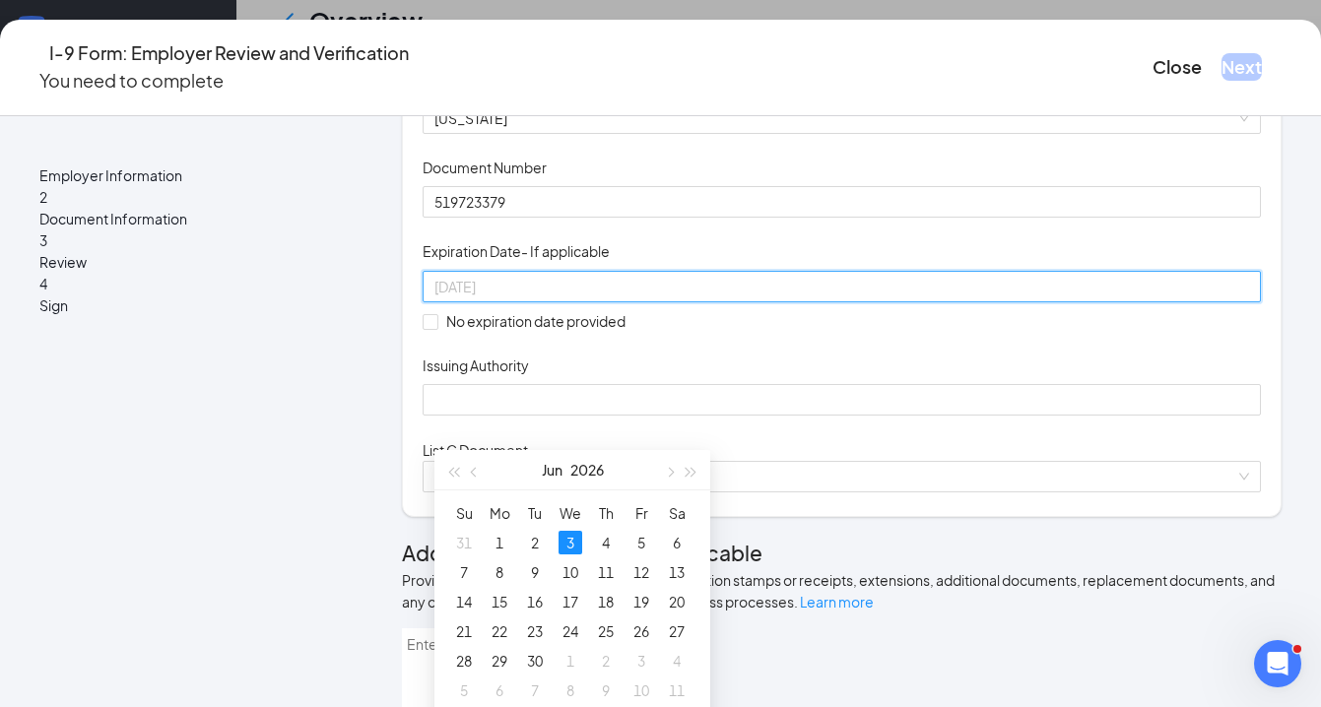
type input "06/03/2026"
click at [573, 540] on div "3" at bounding box center [570, 543] width 24 height 24
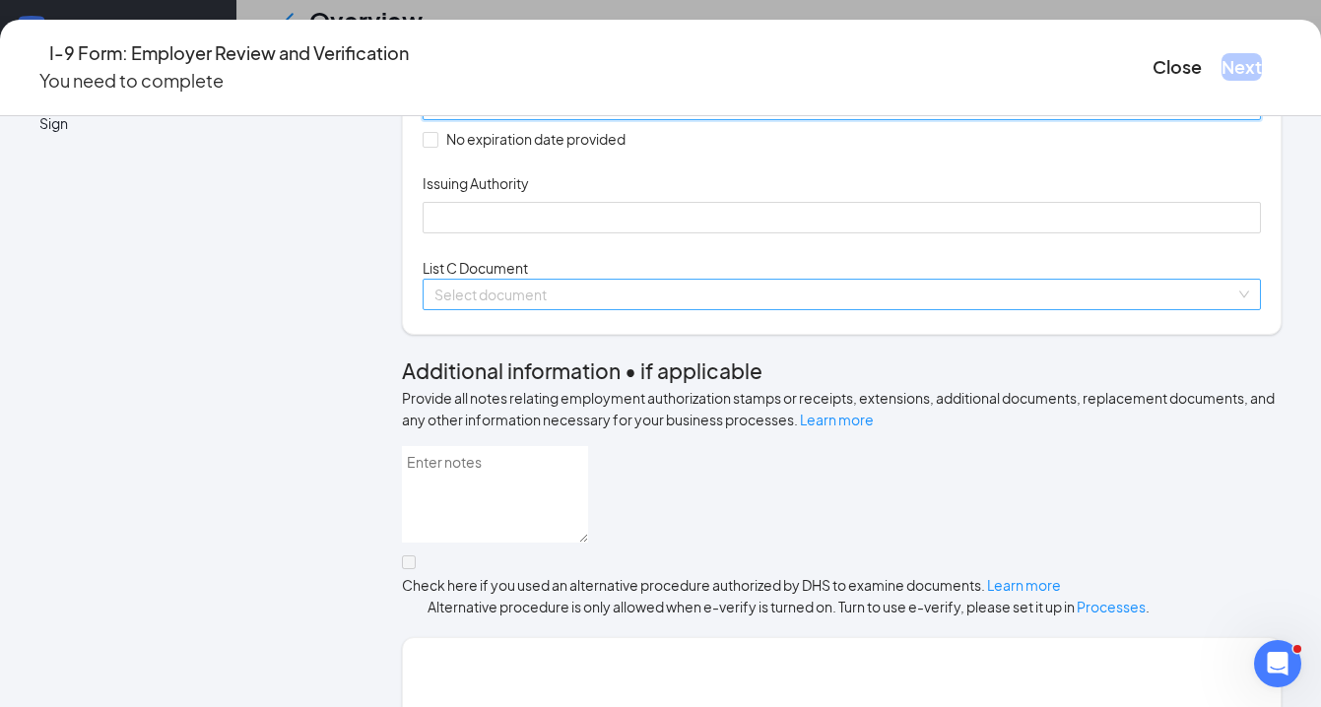
scroll to position [473, 0]
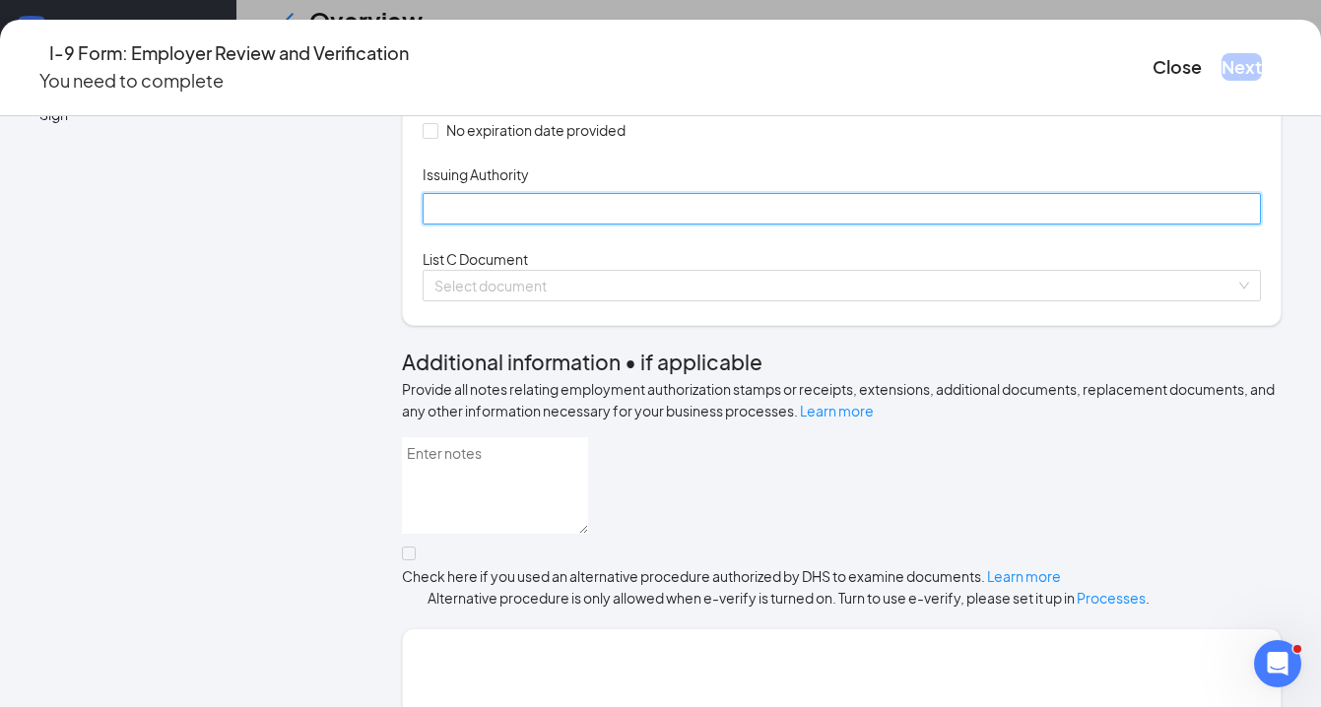
click at [474, 225] on input "Issuing Authority" at bounding box center [842, 209] width 838 height 32
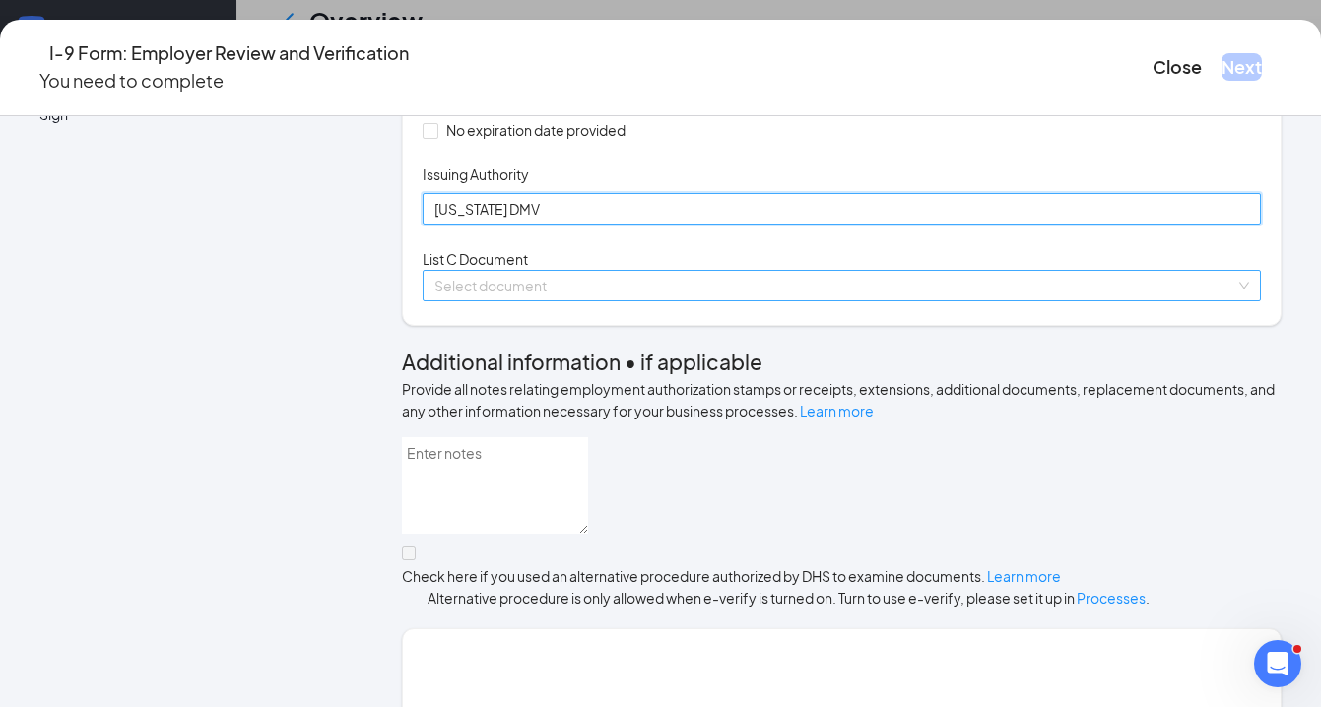
type input "New Mexico DMV"
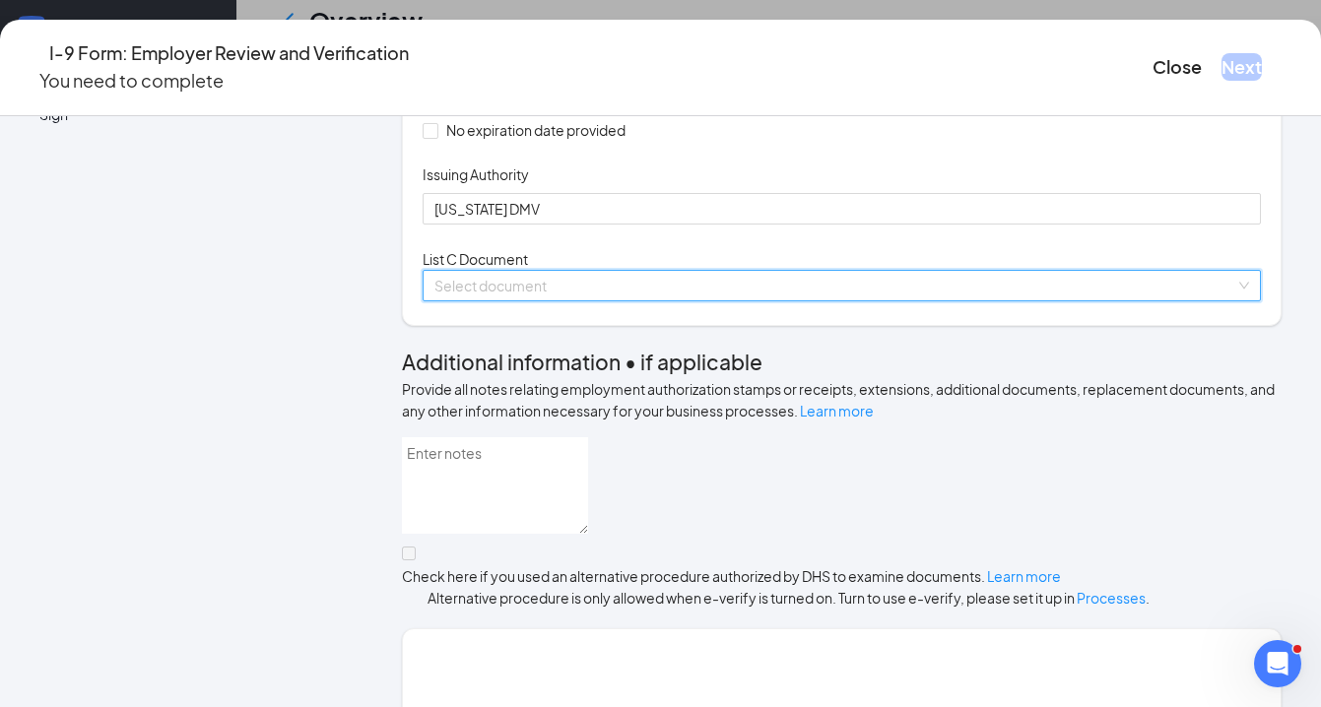
click at [488, 300] on input "search" at bounding box center [834, 286] width 801 height 30
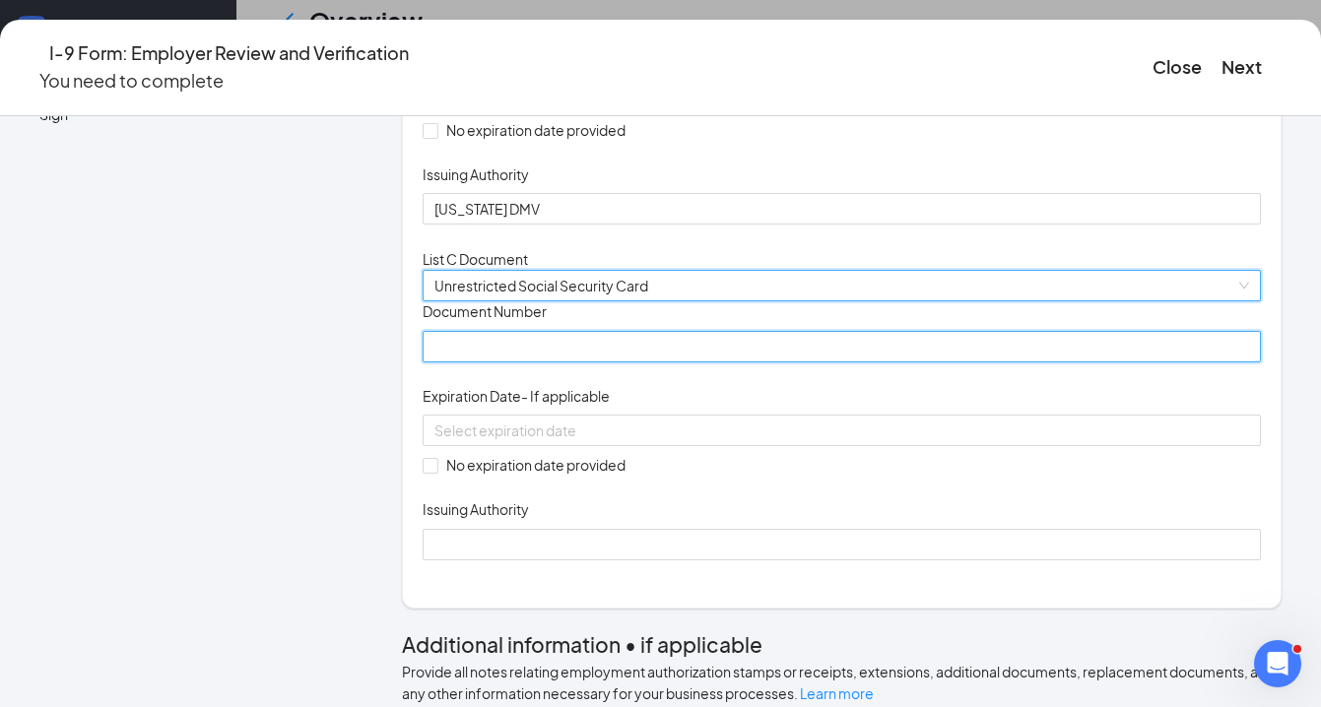
click at [473, 362] on input "Document Number" at bounding box center [842, 347] width 838 height 32
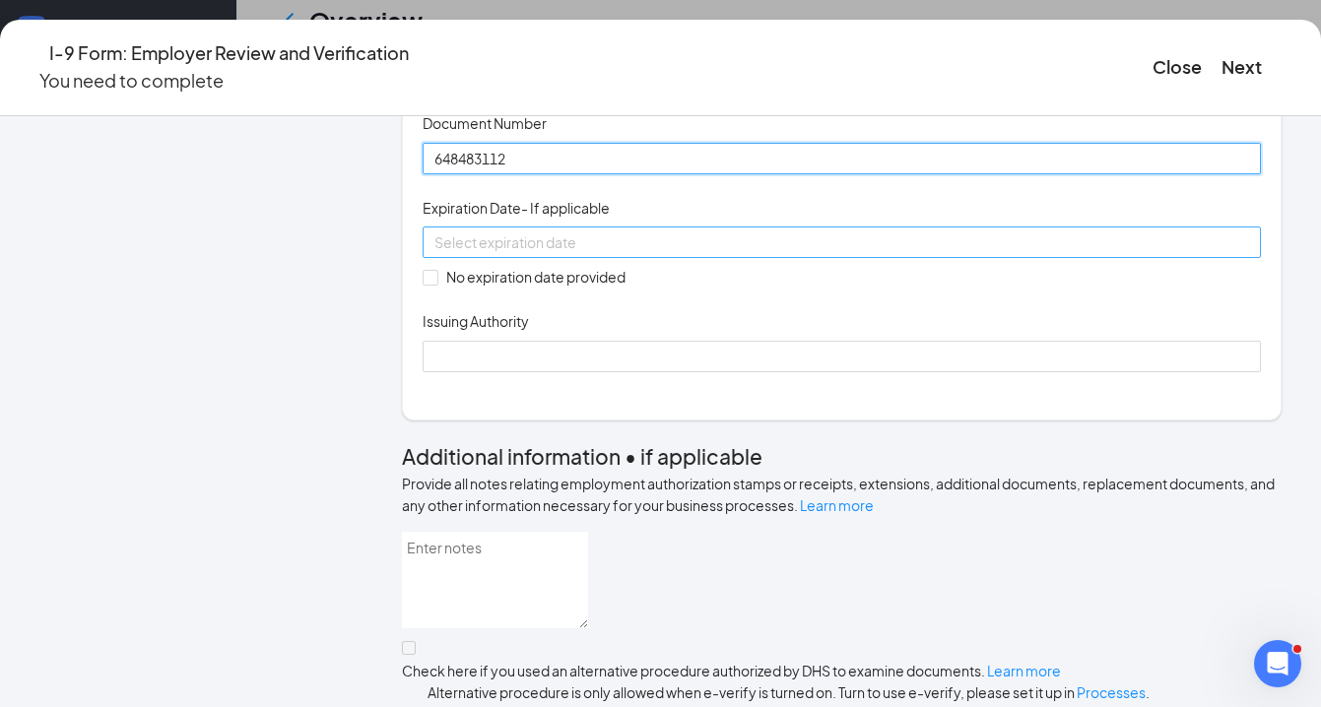
scroll to position [667, 0]
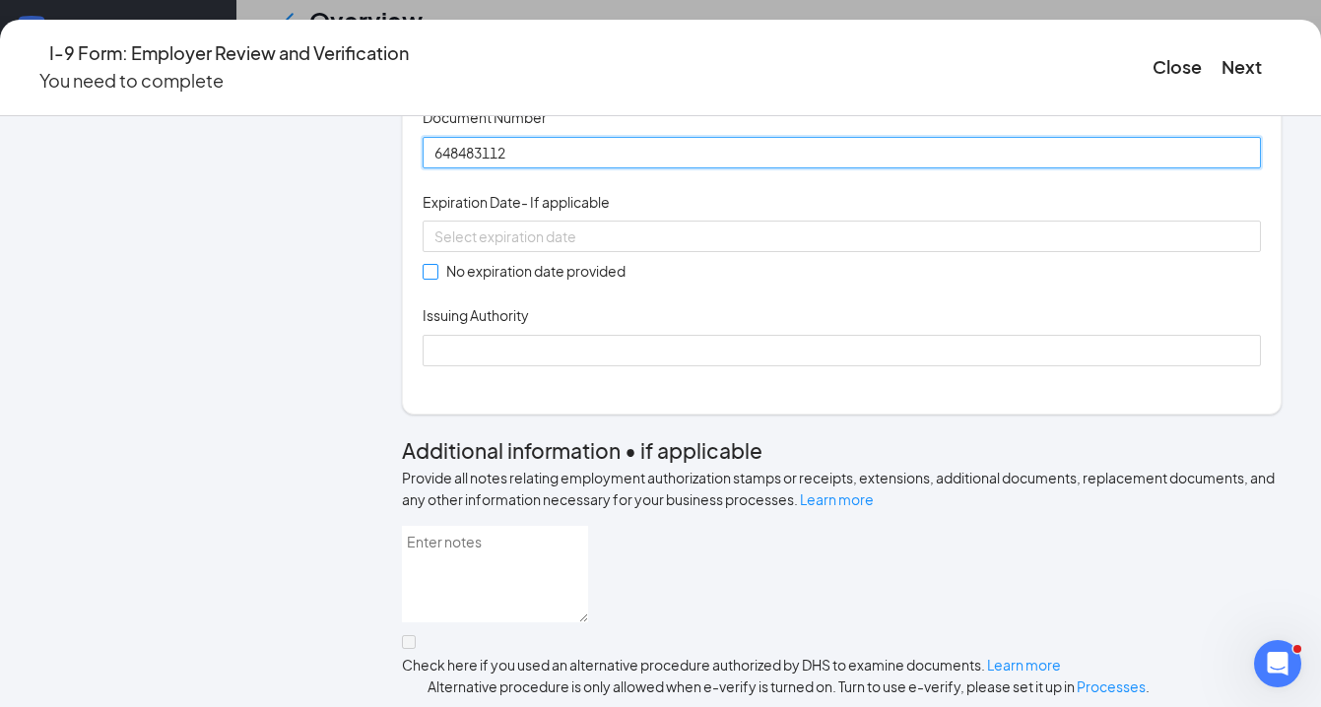
type input "648483112"
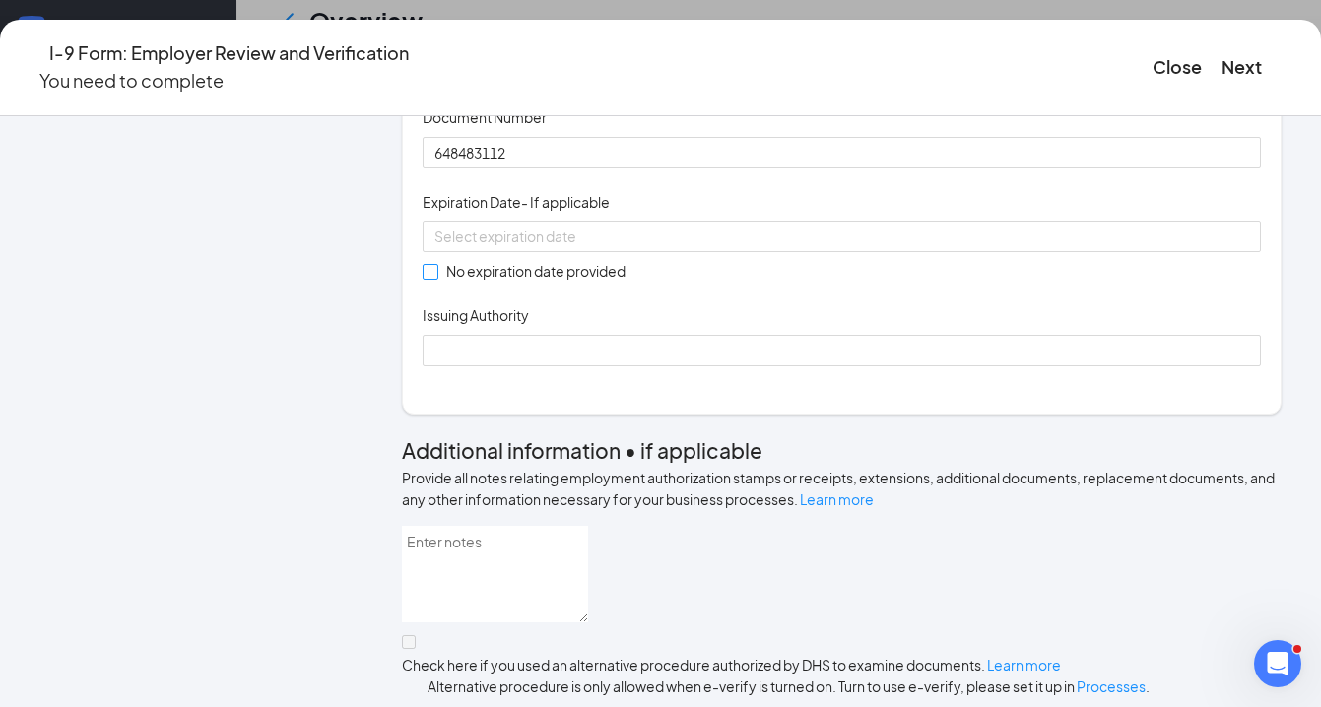
click at [436, 278] on input "No expiration date provided" at bounding box center [430, 271] width 14 height 14
checkbox input "true"
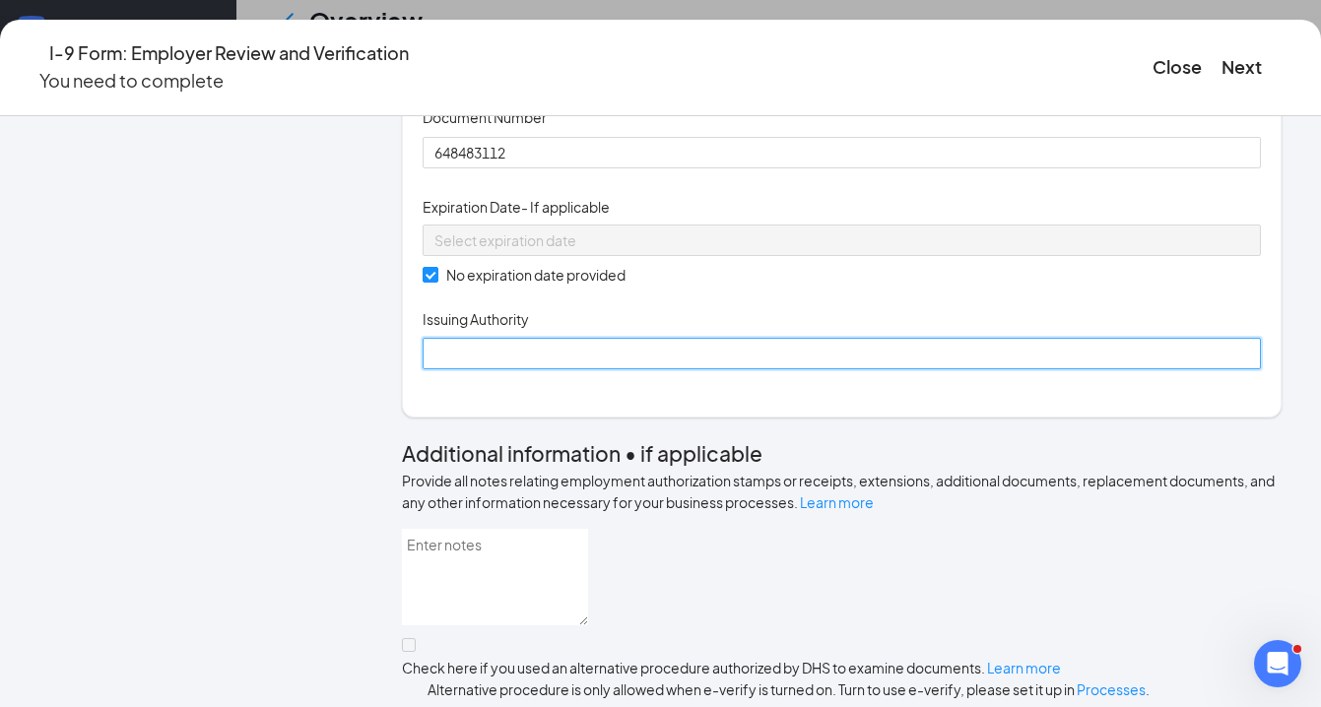
click at [471, 369] on input "Issuing Authority" at bounding box center [842, 354] width 838 height 32
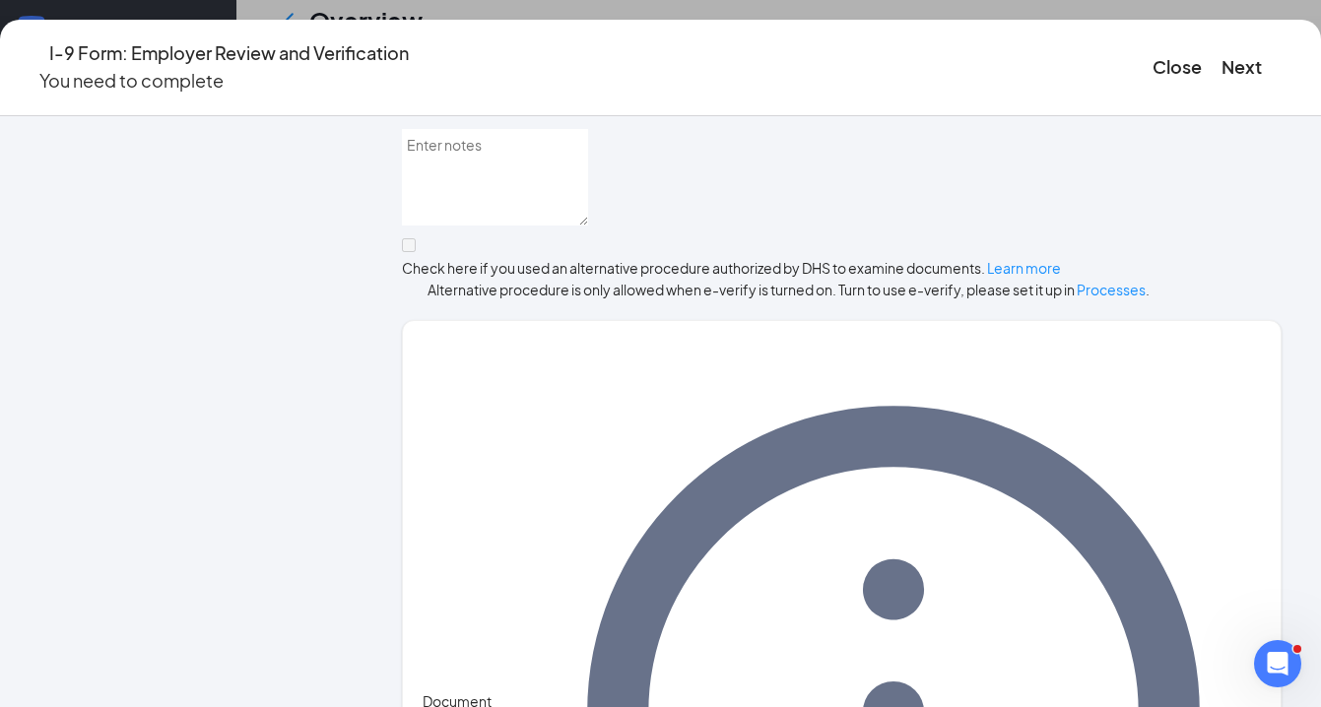
scroll to position [1077, 0]
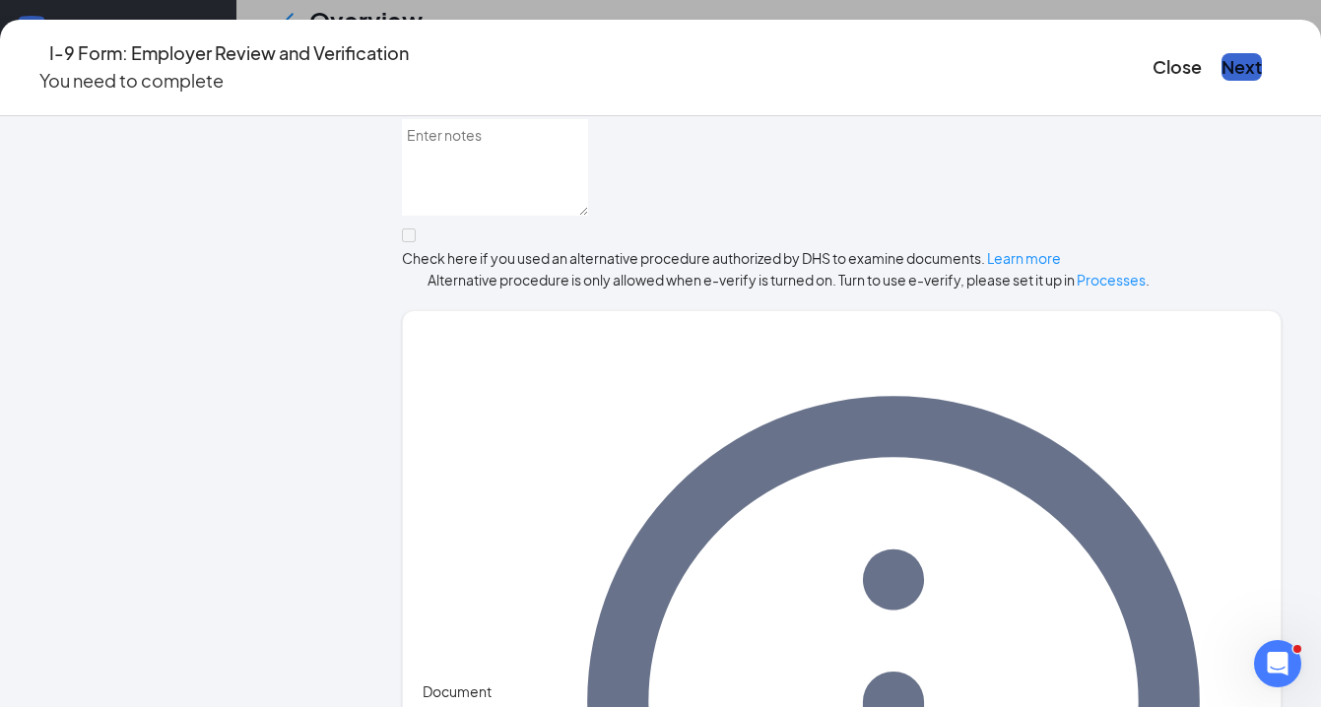
type input "US Social Security Administration"
click at [1221, 61] on button "Next" at bounding box center [1241, 67] width 40 height 28
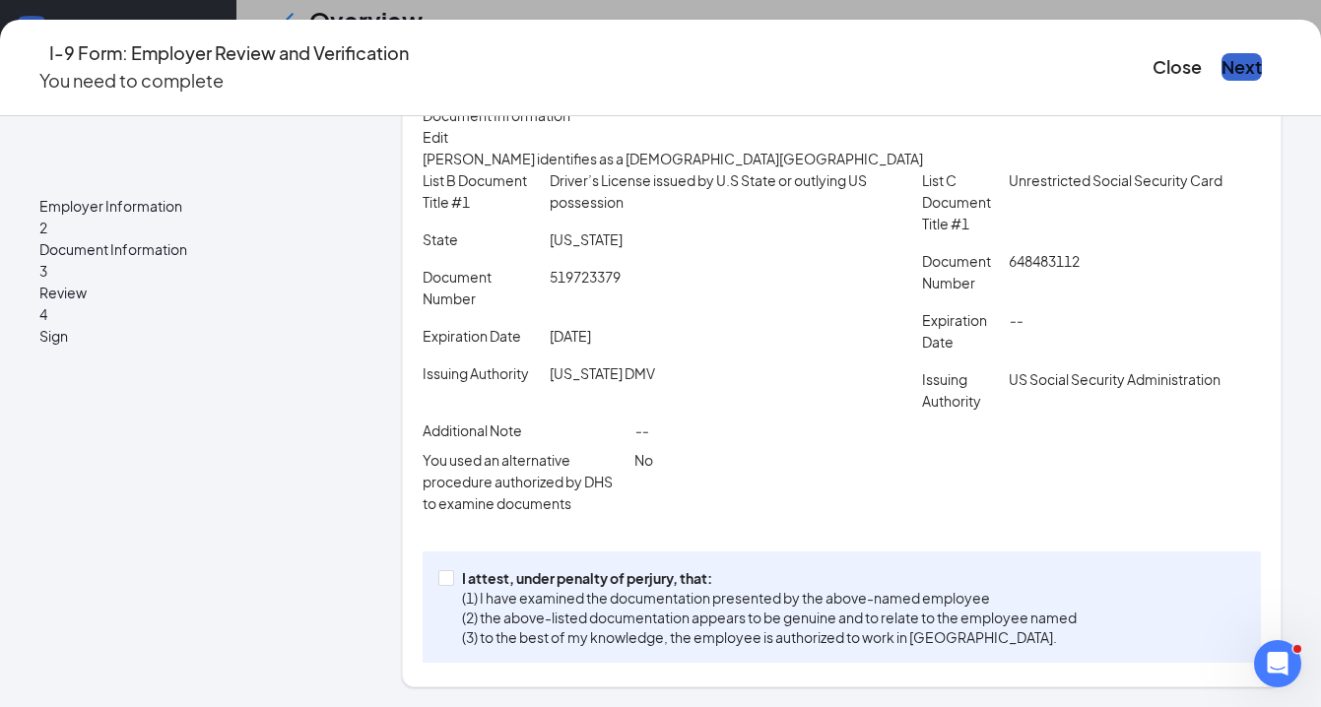
scroll to position [444, 0]
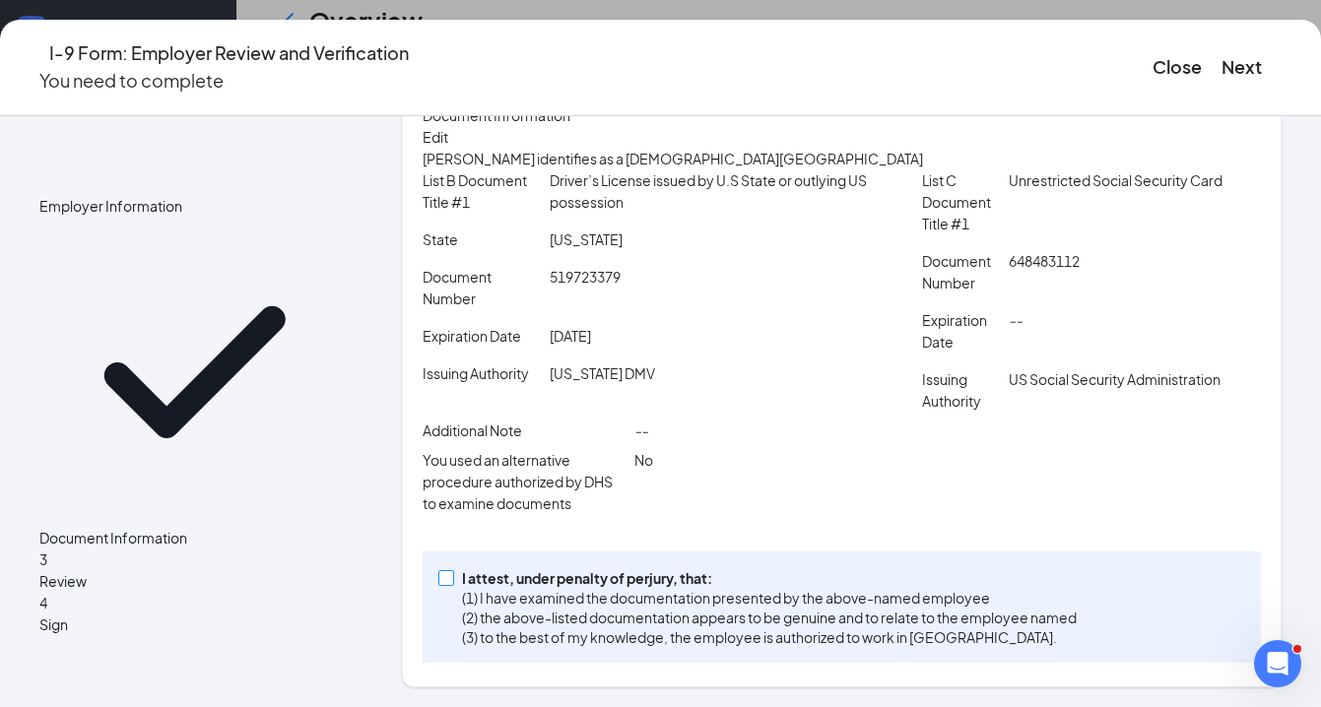
click at [452, 578] on input "I attest, under penalty of perjury, that: (1) I have examined the documentation…" at bounding box center [445, 577] width 14 height 14
checkbox input "true"
click at [1221, 59] on button "Next" at bounding box center [1241, 67] width 40 height 28
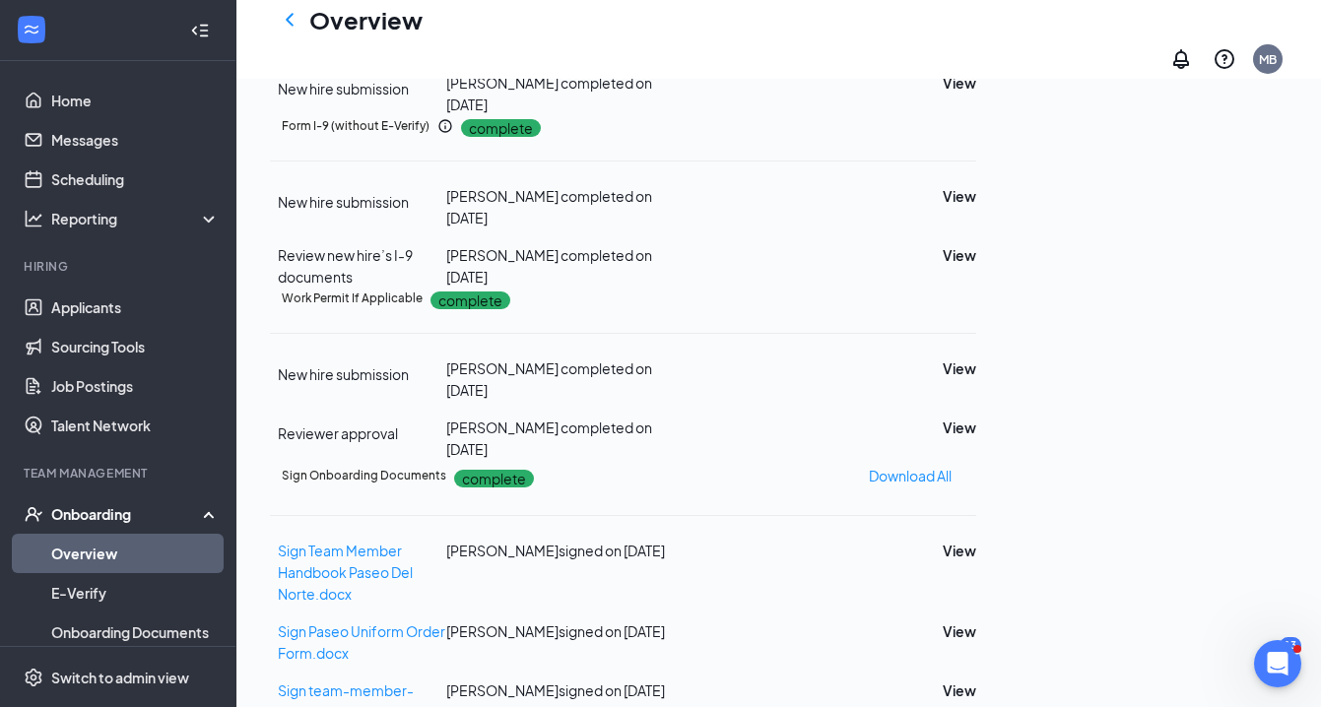
scroll to position [348, 0]
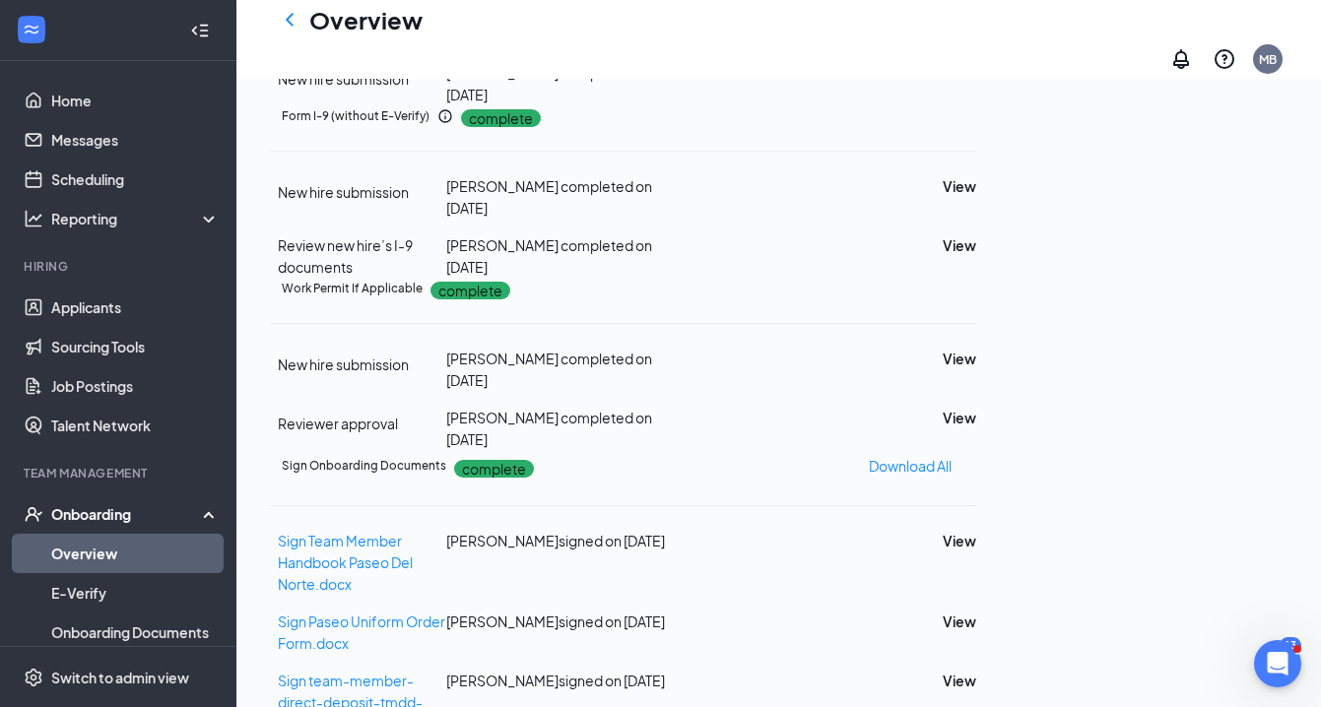
click at [116, 548] on link "Overview" at bounding box center [135, 553] width 168 height 39
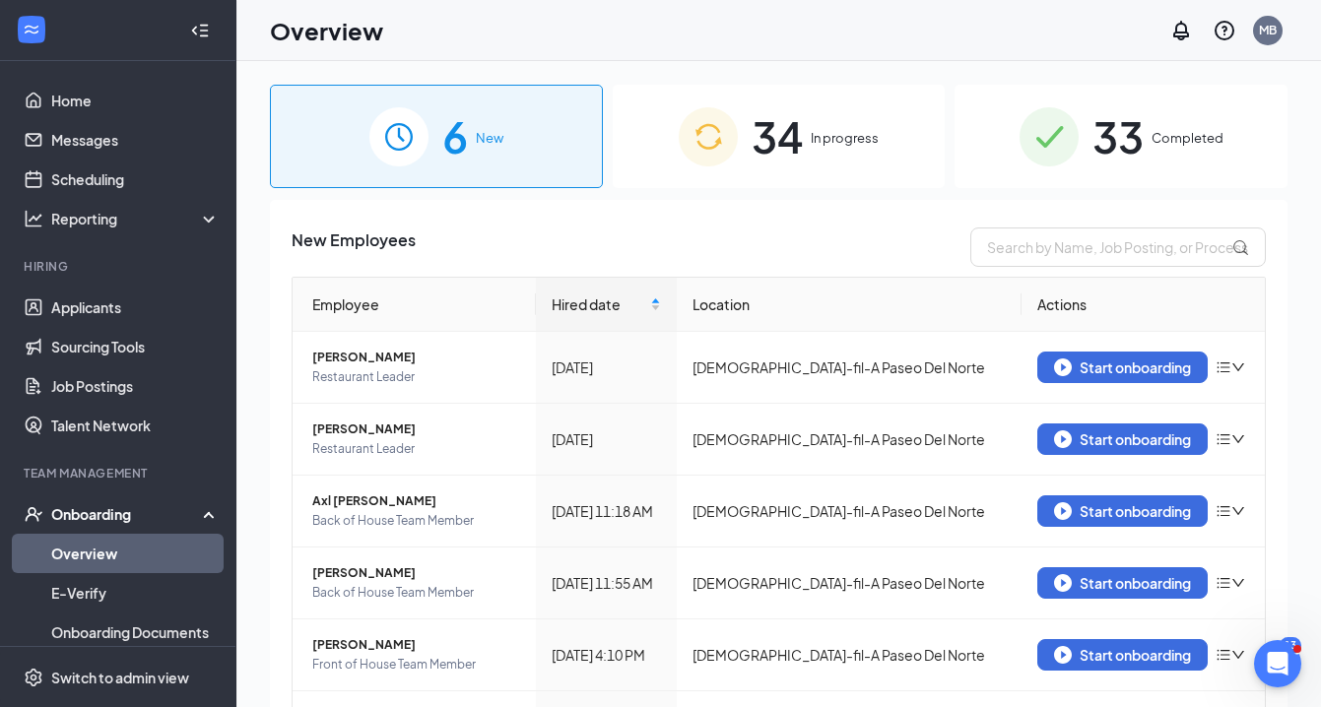
click at [775, 132] on span "34" at bounding box center [776, 136] width 51 height 68
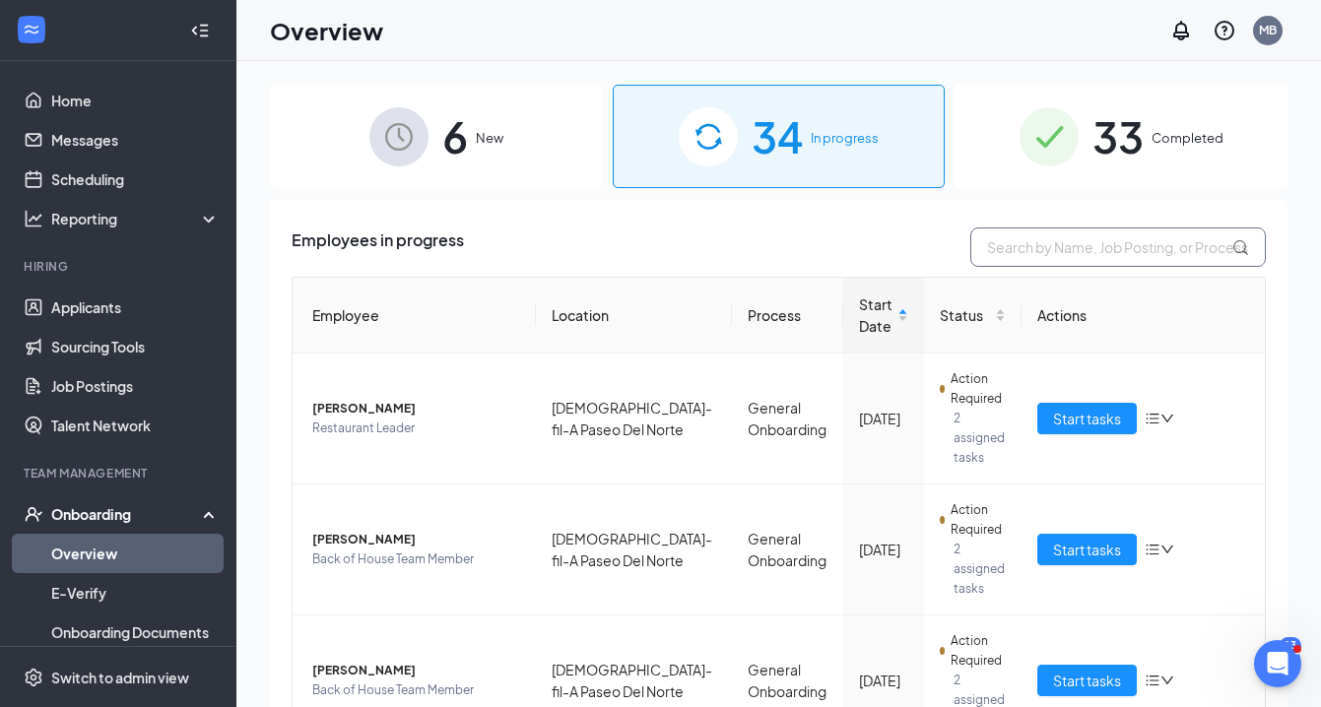
click at [996, 247] on input "text" at bounding box center [1117, 247] width 295 height 39
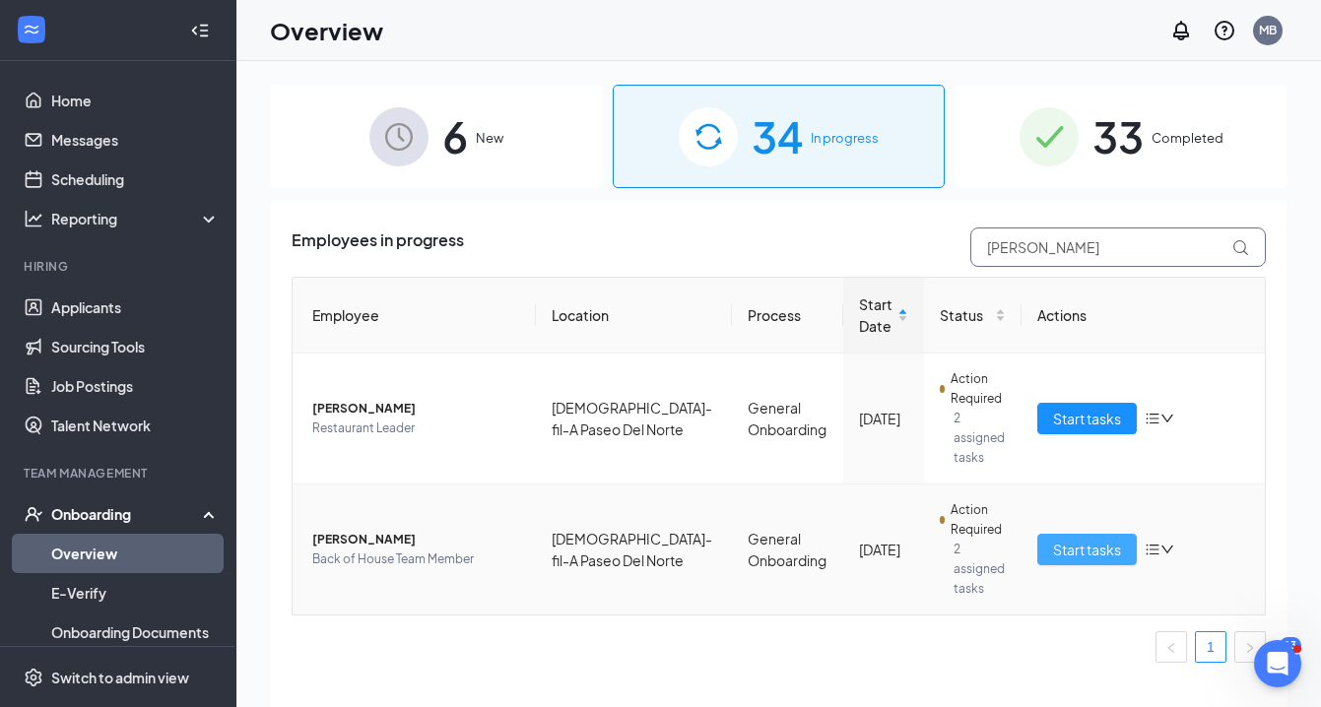
type input "Rael"
click at [1097, 539] on span "Start tasks" at bounding box center [1087, 550] width 68 height 22
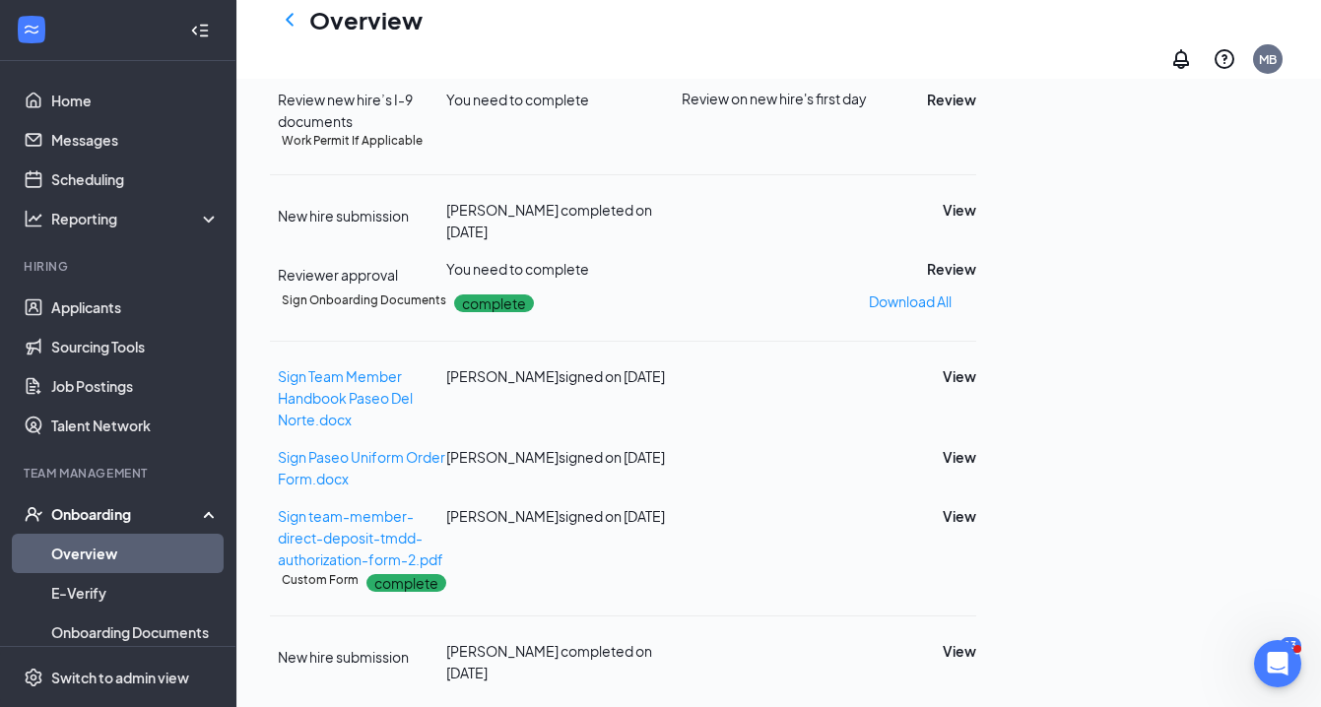
scroll to position [682, 0]
click at [976, 280] on button "Review" at bounding box center [951, 269] width 49 height 22
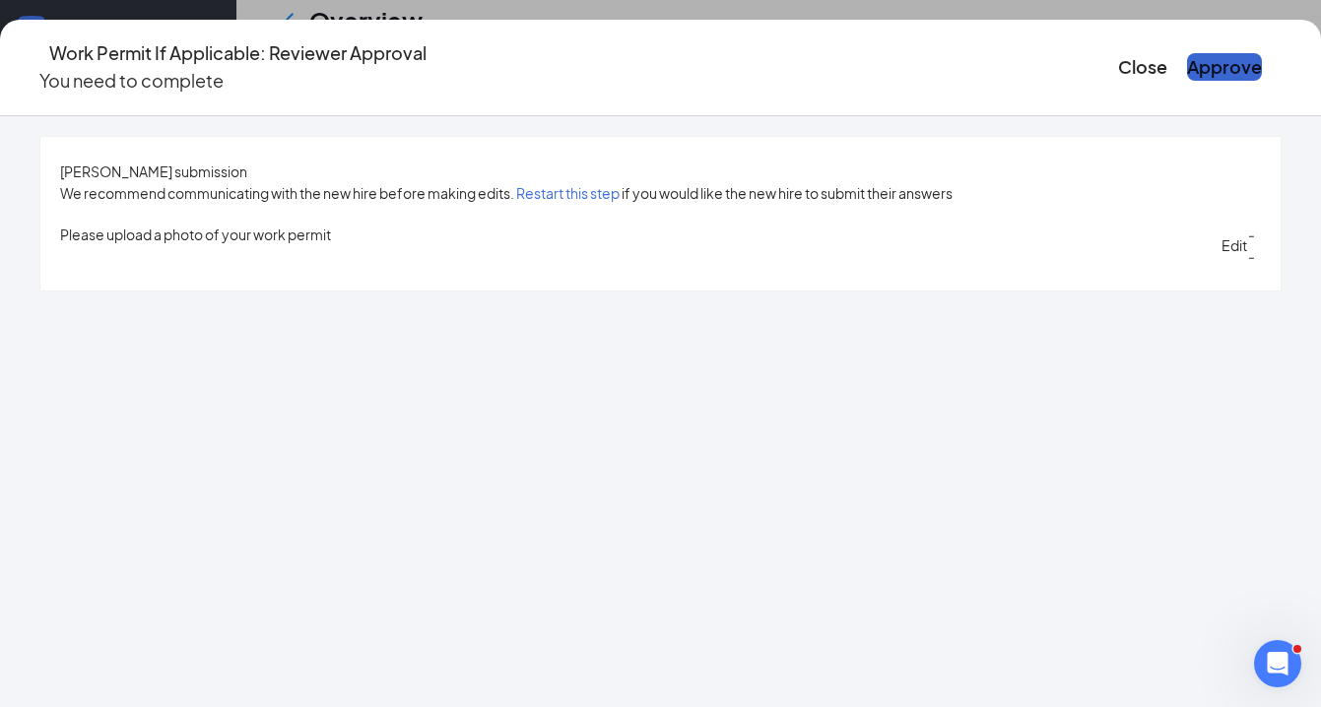
click at [1187, 53] on button "Approve" at bounding box center [1224, 67] width 75 height 28
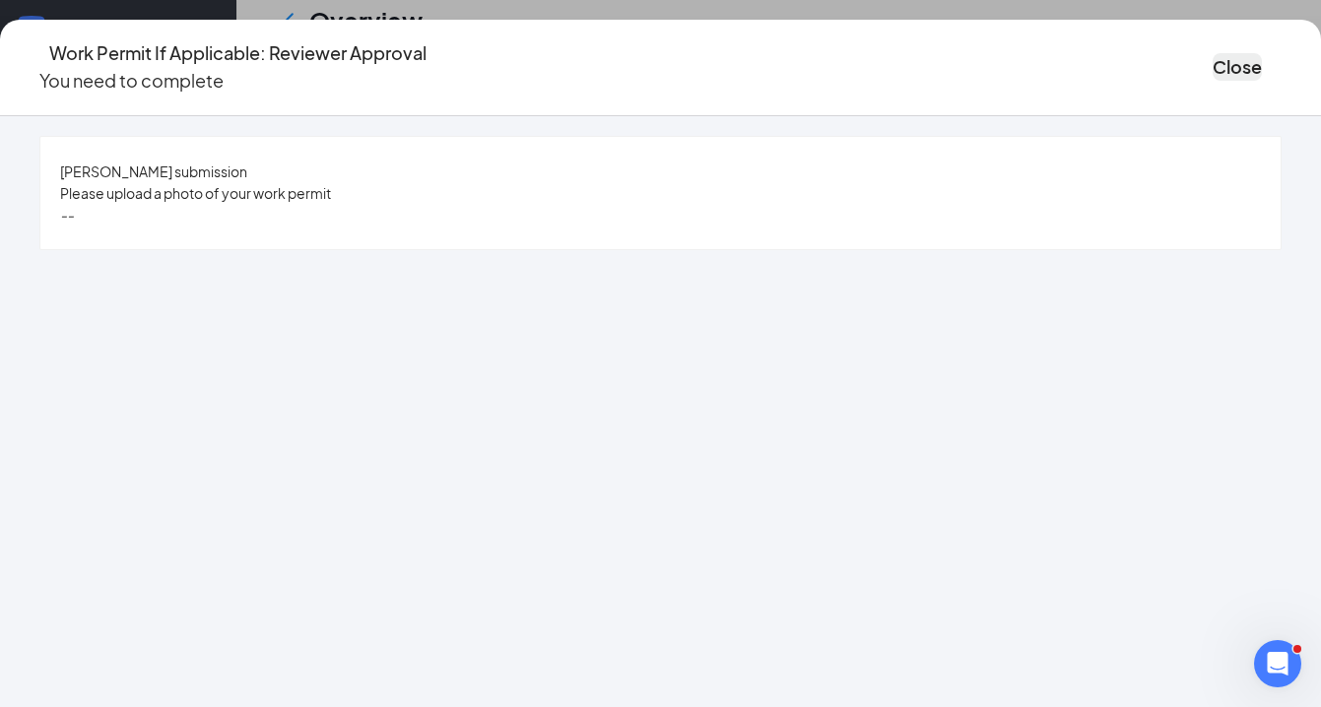
click at [1212, 57] on button "Close" at bounding box center [1236, 67] width 49 height 28
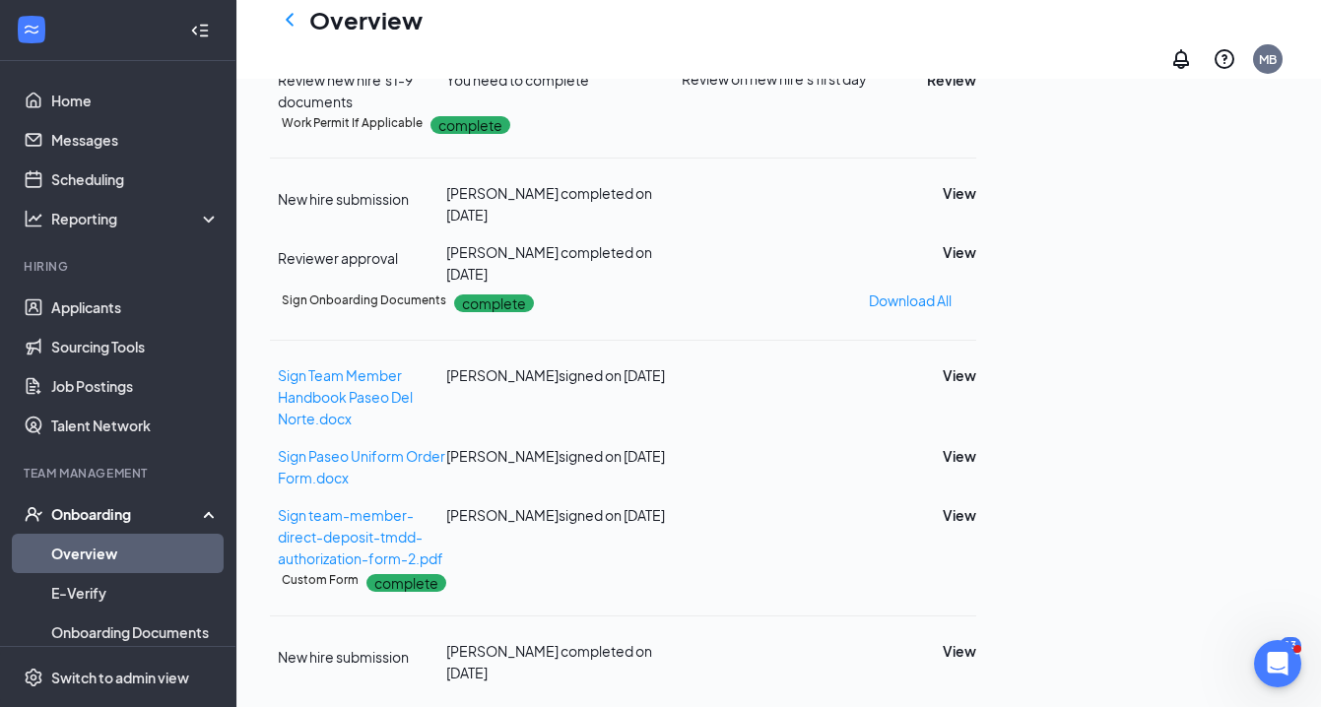
scroll to position [822, 0]
click at [976, 644] on button "View" at bounding box center [959, 651] width 33 height 22
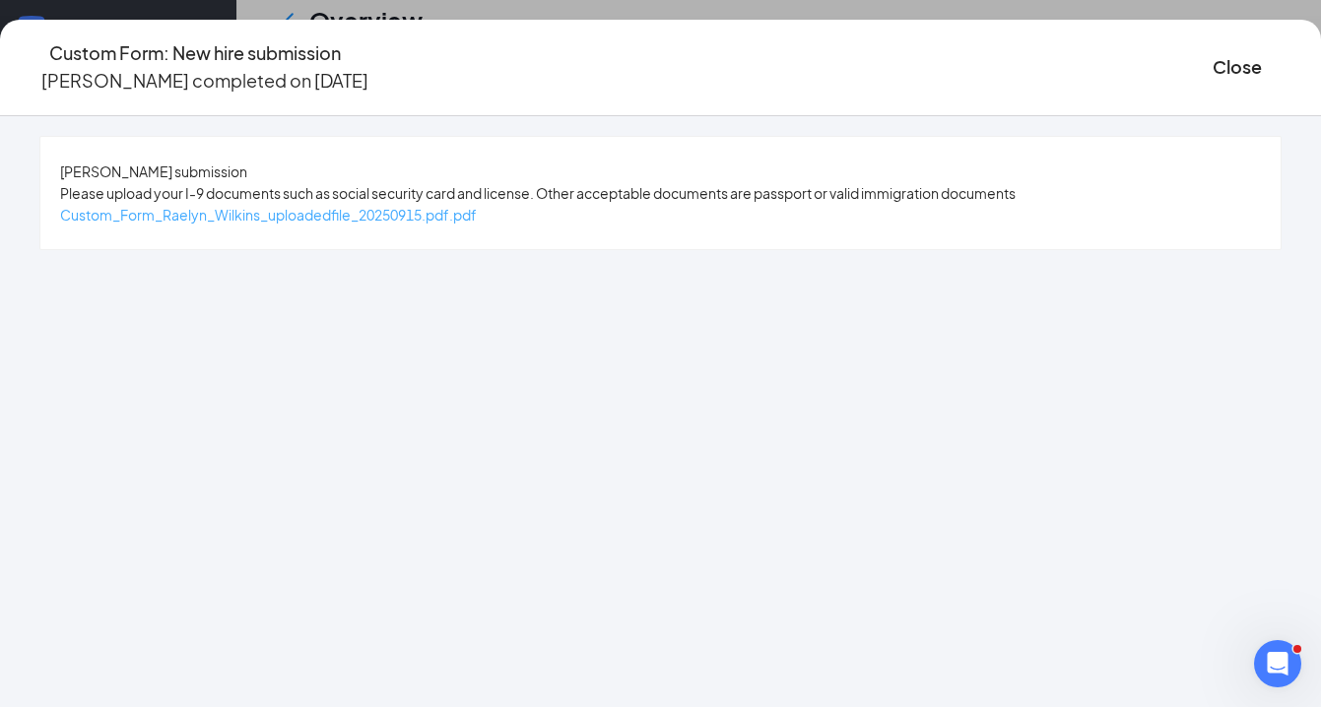
click at [348, 217] on span "Custom_Form_Raelyn_Wilkins_uploadedfile_20250915.pdf.pdf" at bounding box center [268, 215] width 417 height 18
click at [1212, 55] on button "Close" at bounding box center [1236, 67] width 49 height 28
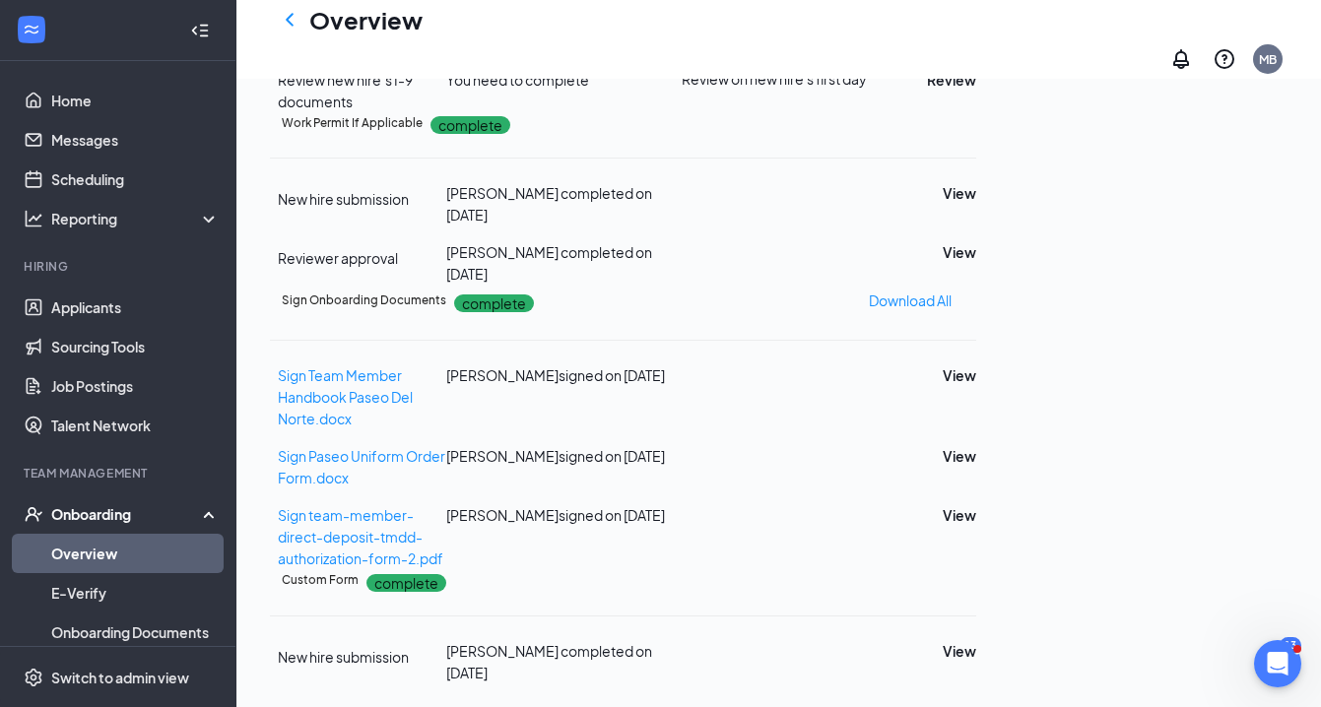
click at [976, 581] on icon "Ellipses" at bounding box center [976, 581] width 0 height 0
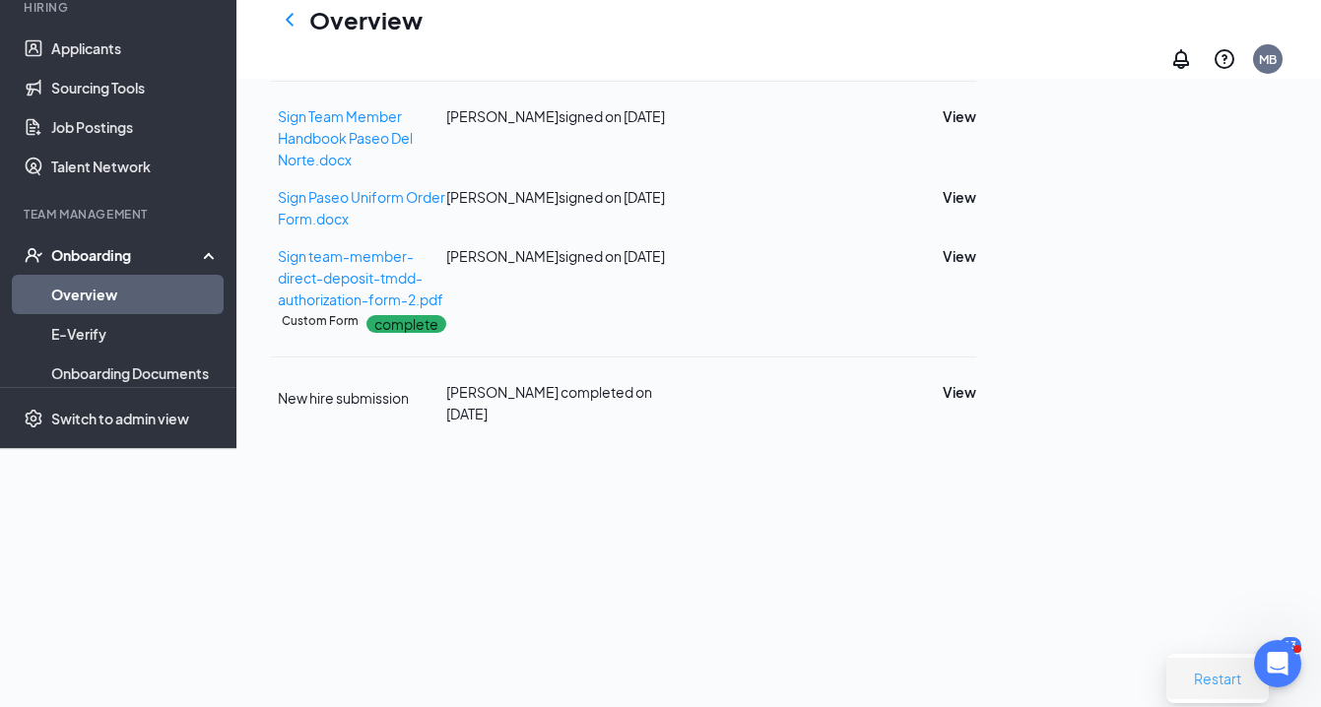
click at [1206, 668] on span "Restart" at bounding box center [1217, 679] width 47 height 22
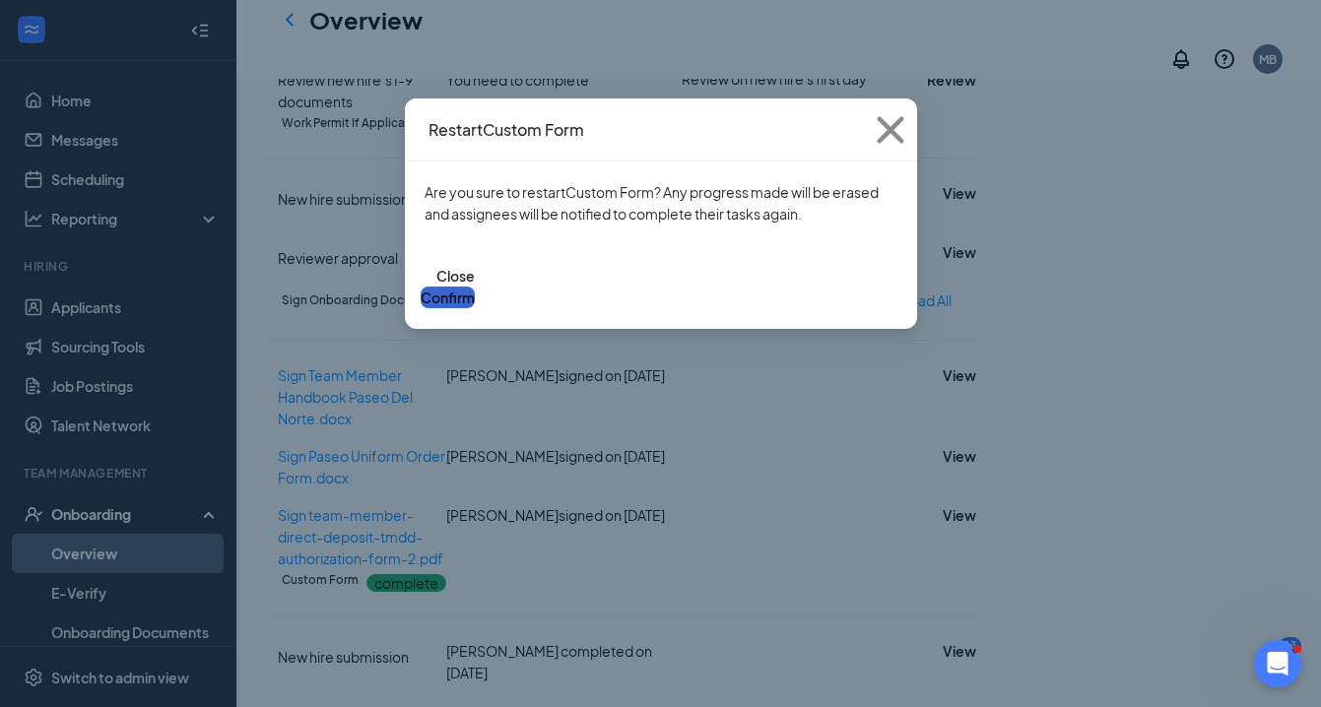
click at [475, 287] on button "Confirm" at bounding box center [448, 298] width 54 height 22
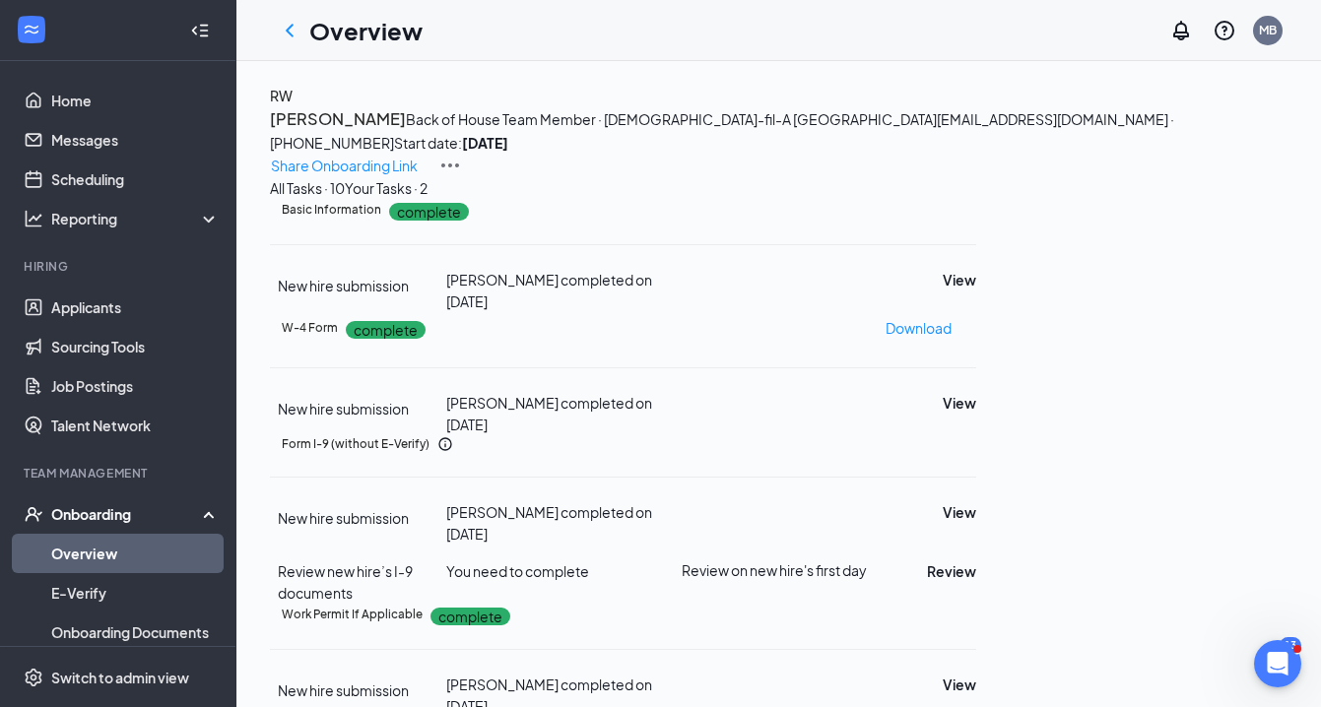
scroll to position [0, 0]
click at [418, 155] on p "Share Onboarding Link" at bounding box center [344, 166] width 147 height 22
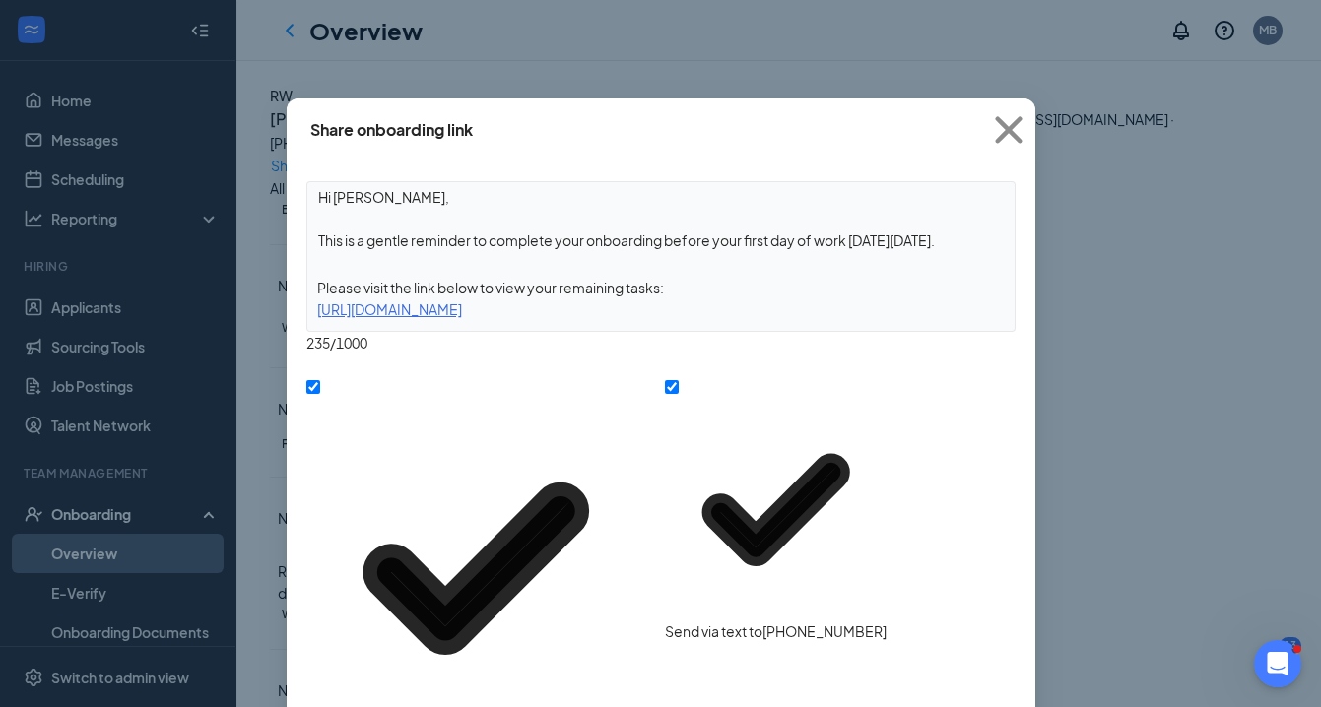
drag, startPoint x: 951, startPoint y: 239, endPoint x: 304, endPoint y: 240, distance: 647.1
click at [304, 239] on div "Hi Raelyn, This is a gentle reminder to complete your onboarding before your fi…" at bounding box center [661, 472] width 749 height 620
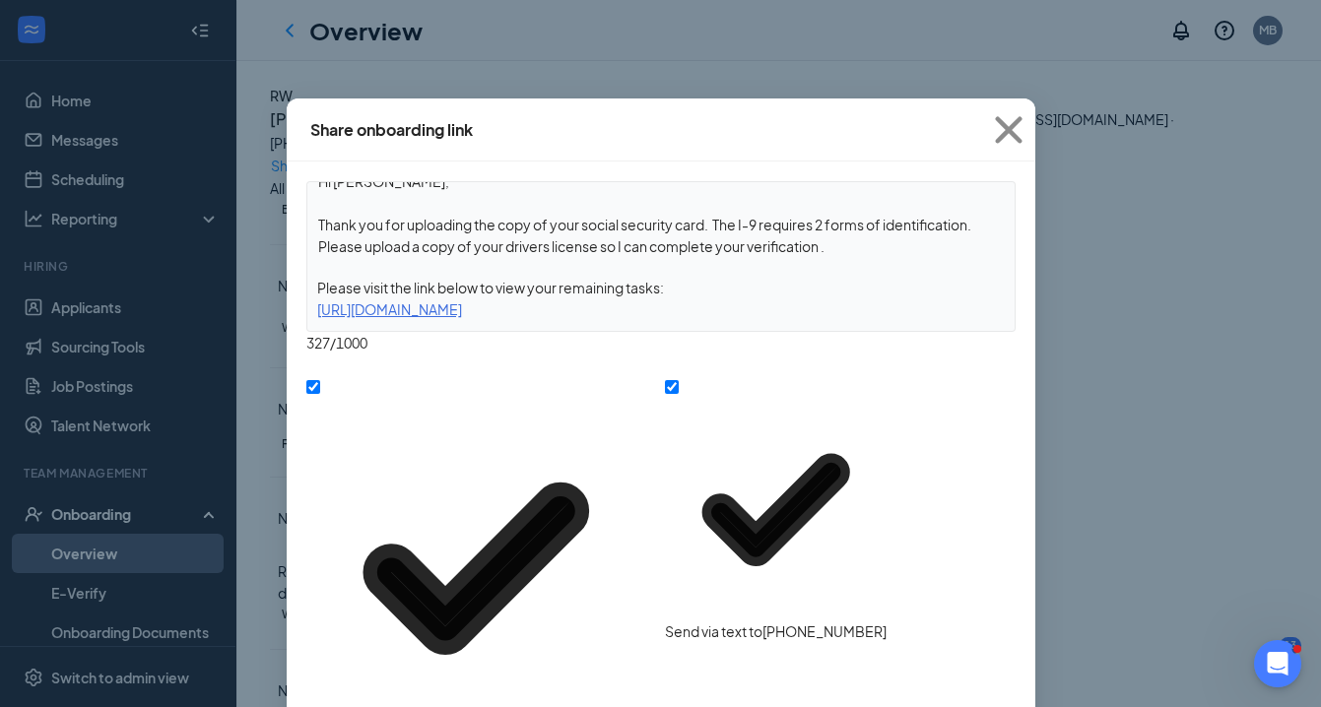
click at [842, 244] on textarea "Hi Raelyn, Thank you for uploading the copy of your social security card. The I…" at bounding box center [660, 218] width 707 height 73
type textarea "Hi Raelyn, Thank you for uploading the copy of your social security card. The I…"
